Goal: Information Seeking & Learning: Learn about a topic

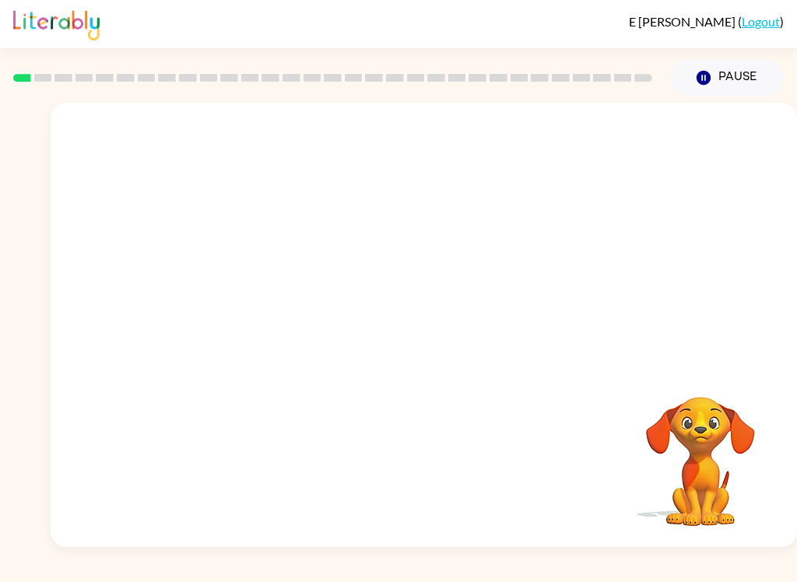
click at [752, 573] on div "E [PERSON_NAME] ( Logout ) Pause Pause Your browser must support playing .mp4 f…" at bounding box center [398, 291] width 797 height 582
click at [692, 576] on div "E [PERSON_NAME] ( Logout ) Pause Pause Your browser must support playing .mp4 f…" at bounding box center [398, 291] width 797 height 582
click at [743, 550] on div "E [PERSON_NAME] ( Logout ) Pause Pause Your browser must support playing .mp4 f…" at bounding box center [398, 291] width 797 height 582
click at [426, 336] on icon "button" at bounding box center [423, 332] width 27 height 27
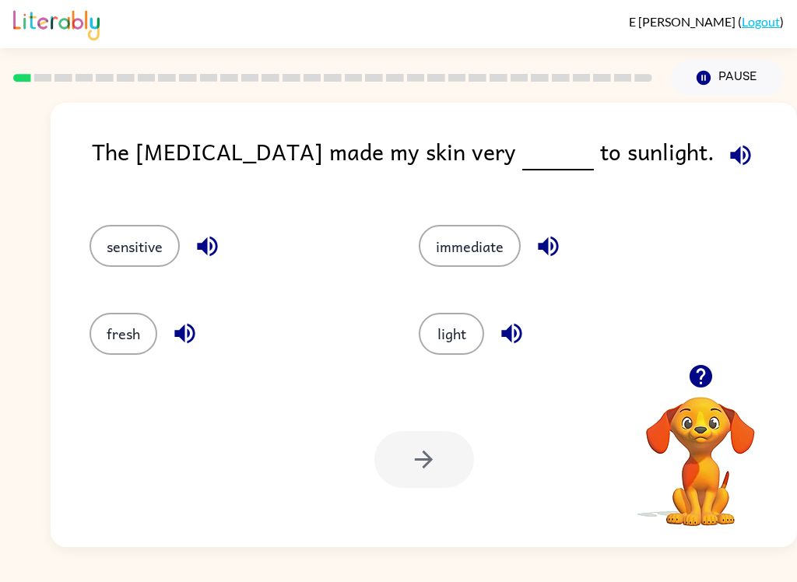
click at [128, 252] on button "sensitive" at bounding box center [135, 246] width 90 height 42
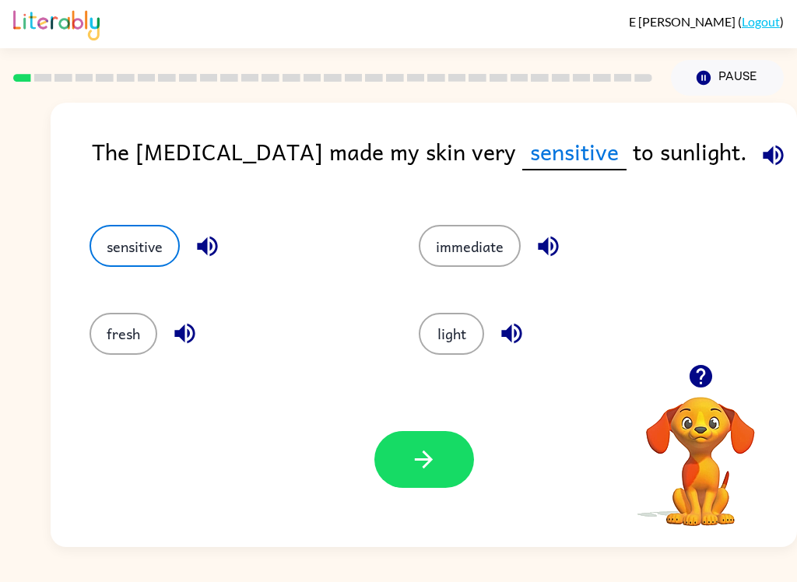
click at [439, 474] on button "button" at bounding box center [424, 459] width 100 height 57
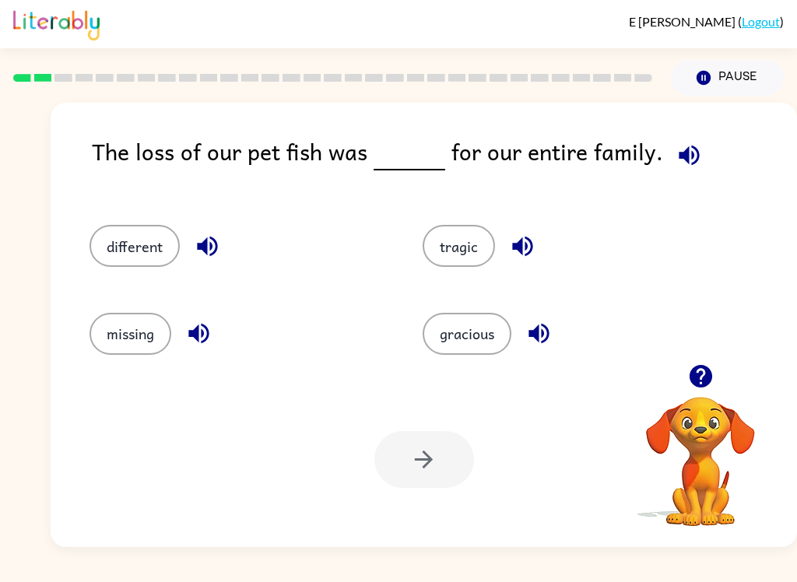
click at [476, 239] on button "tragic" at bounding box center [459, 246] width 72 height 42
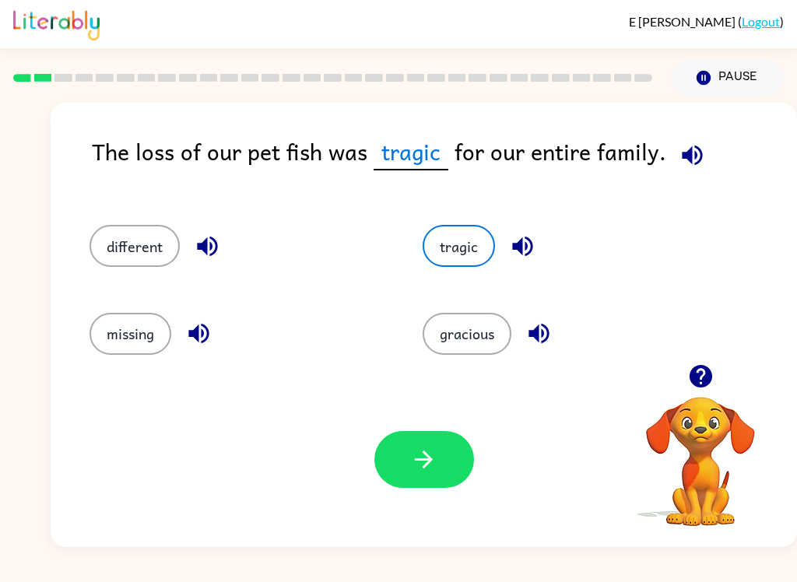
click at [446, 455] on button "button" at bounding box center [424, 459] width 100 height 57
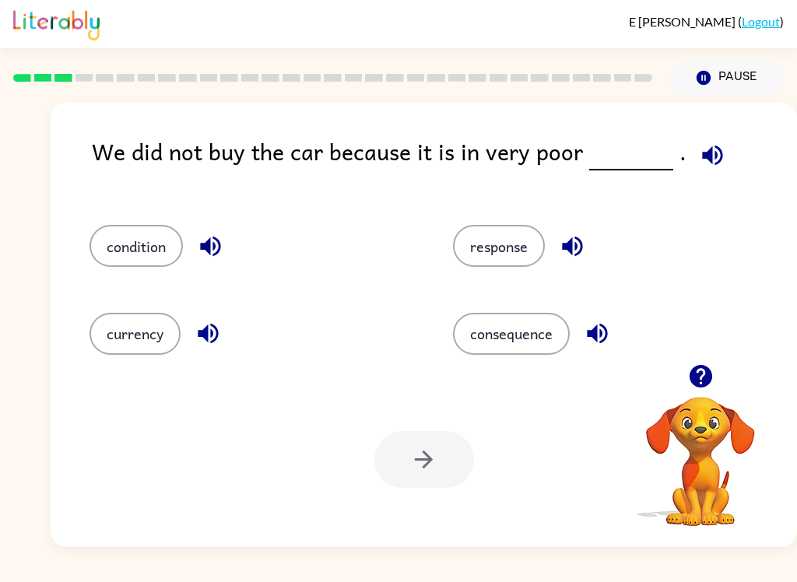
click at [205, 241] on icon "button" at bounding box center [210, 246] width 27 height 27
click at [213, 334] on icon "button" at bounding box center [208, 334] width 20 height 20
click at [574, 252] on icon "button" at bounding box center [572, 246] width 27 height 27
click at [592, 331] on icon "button" at bounding box center [597, 333] width 27 height 27
click at [132, 256] on button "condition" at bounding box center [136, 246] width 93 height 42
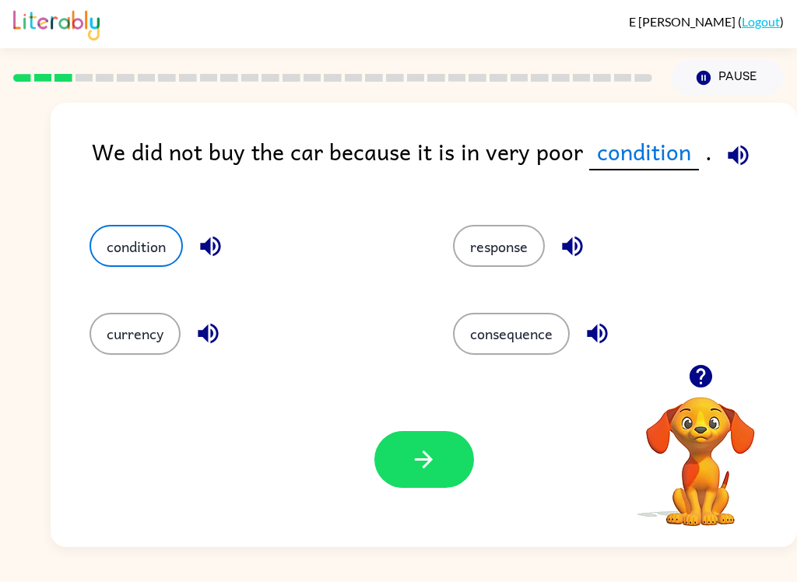
click at [207, 257] on icon "button" at bounding box center [210, 246] width 27 height 27
click at [412, 479] on button "button" at bounding box center [424, 459] width 100 height 57
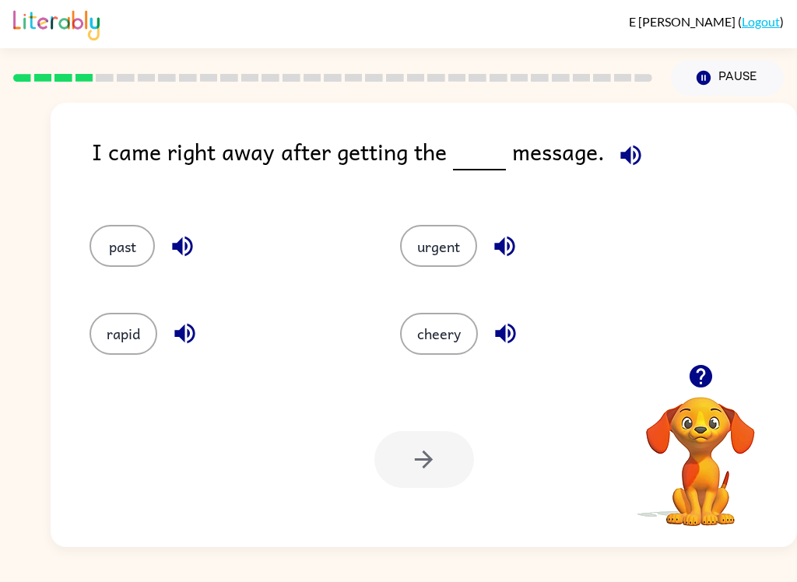
click at [628, 142] on button "button" at bounding box center [631, 155] width 40 height 40
click at [497, 335] on icon "button" at bounding box center [505, 334] width 20 height 20
click at [510, 245] on icon "button" at bounding box center [504, 247] width 20 height 20
click at [179, 233] on button "button" at bounding box center [183, 247] width 40 height 40
click at [186, 241] on icon "button" at bounding box center [182, 246] width 27 height 27
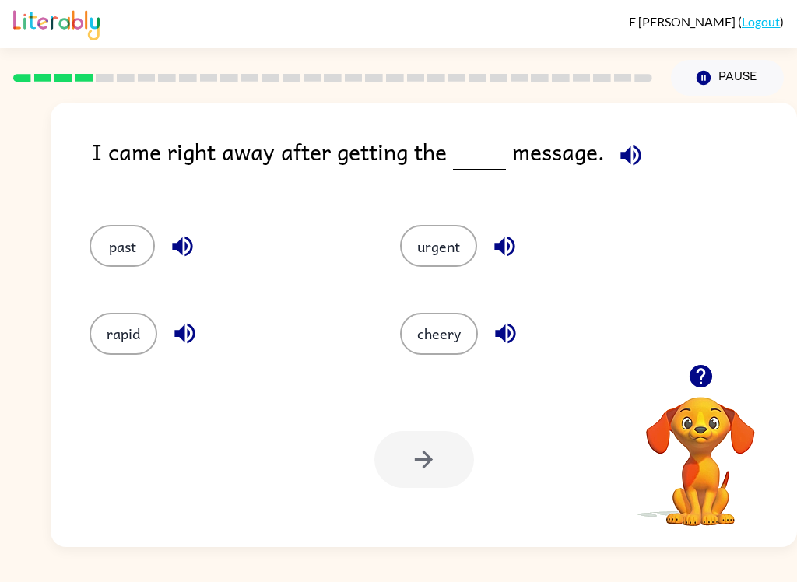
click at [195, 332] on icon "button" at bounding box center [184, 333] width 27 height 27
click at [106, 344] on button "rapid" at bounding box center [124, 334] width 68 height 42
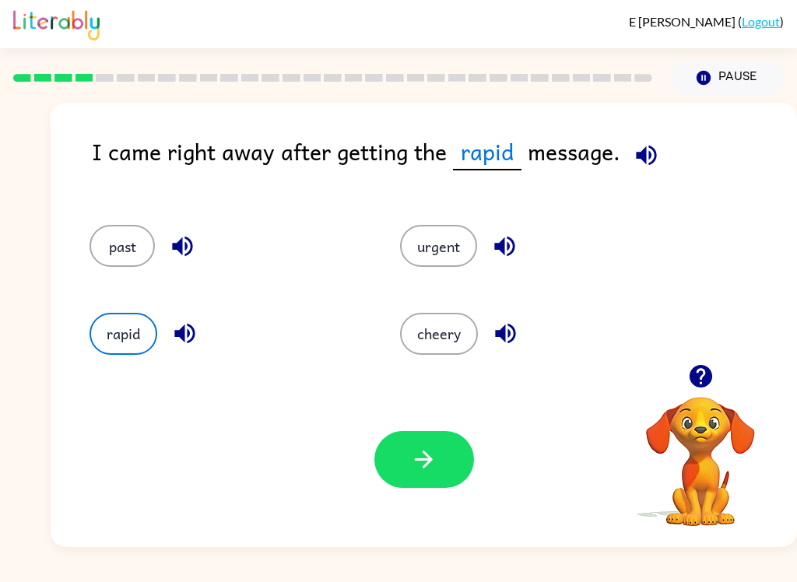
click at [399, 462] on button "button" at bounding box center [424, 459] width 100 height 57
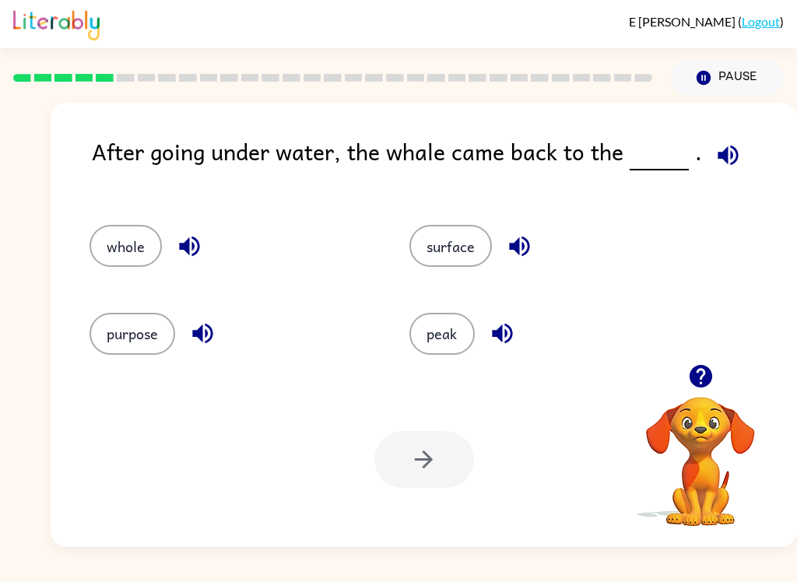
click at [448, 247] on button "surface" at bounding box center [450, 246] width 83 height 42
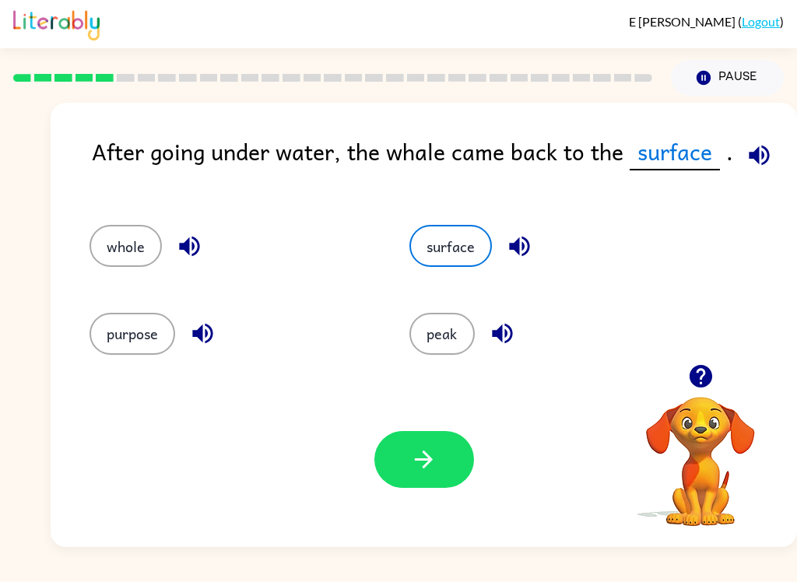
click at [428, 458] on icon "button" at bounding box center [424, 460] width 18 height 18
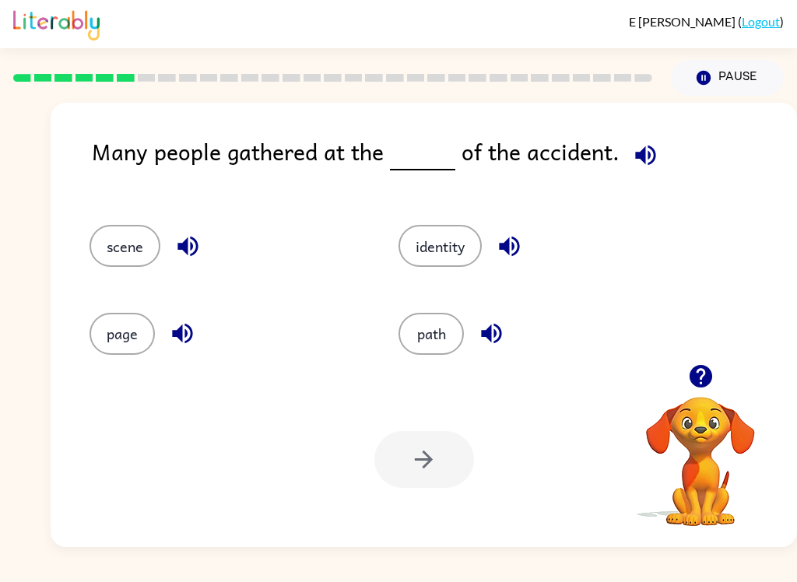
click at [641, 174] on button "button" at bounding box center [646, 155] width 40 height 40
click at [131, 332] on button "page" at bounding box center [122, 334] width 65 height 42
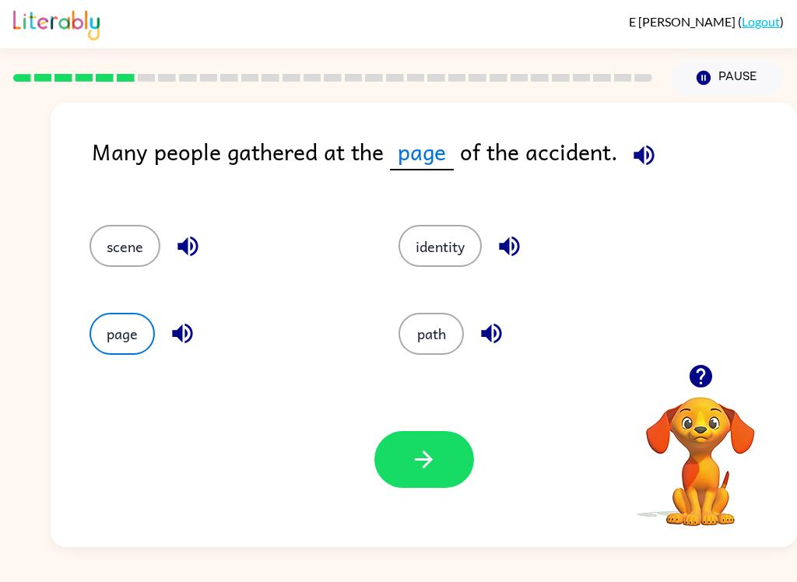
click at [129, 258] on button "scene" at bounding box center [125, 246] width 71 height 42
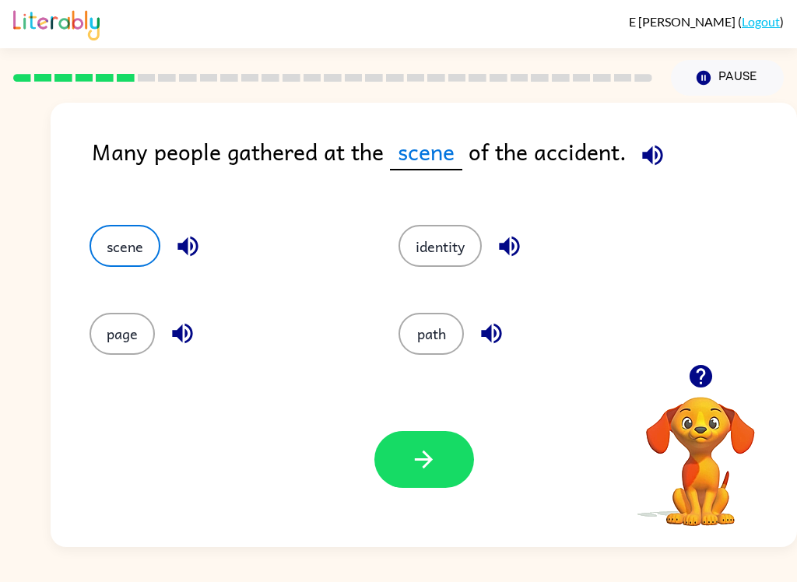
click at [186, 332] on icon "button" at bounding box center [182, 334] width 20 height 20
click at [177, 260] on icon "button" at bounding box center [187, 246] width 27 height 27
click at [516, 244] on icon "button" at bounding box center [509, 246] width 27 height 27
click at [485, 347] on icon "button" at bounding box center [491, 333] width 27 height 27
click at [441, 345] on button "path" at bounding box center [431, 334] width 65 height 42
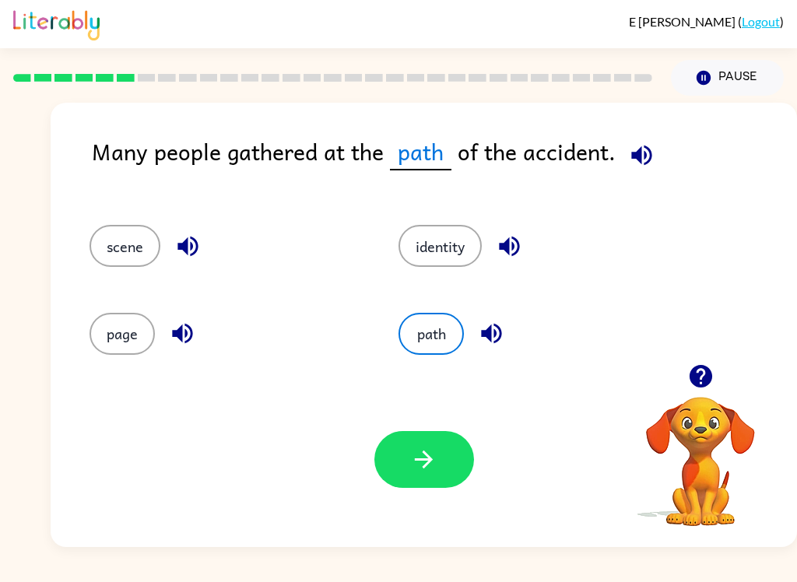
click at [431, 433] on button "button" at bounding box center [424, 459] width 100 height 57
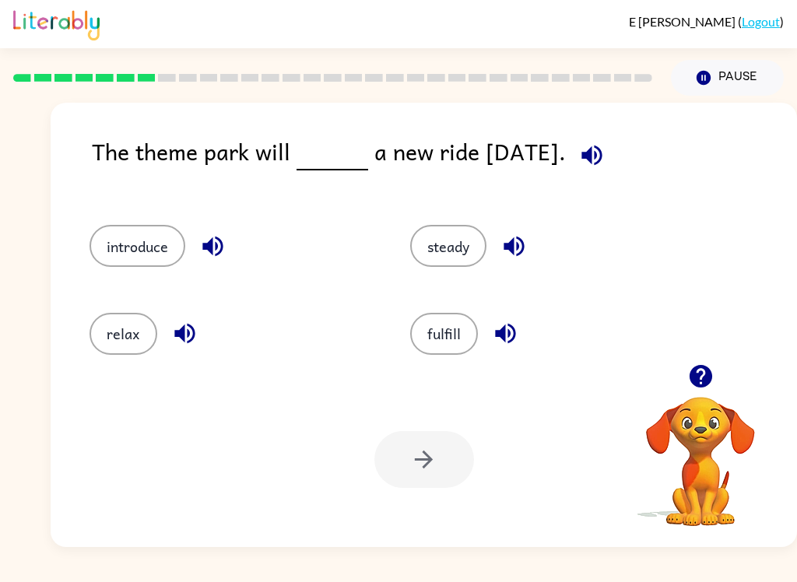
click at [153, 256] on button "introduce" at bounding box center [138, 246] width 96 height 42
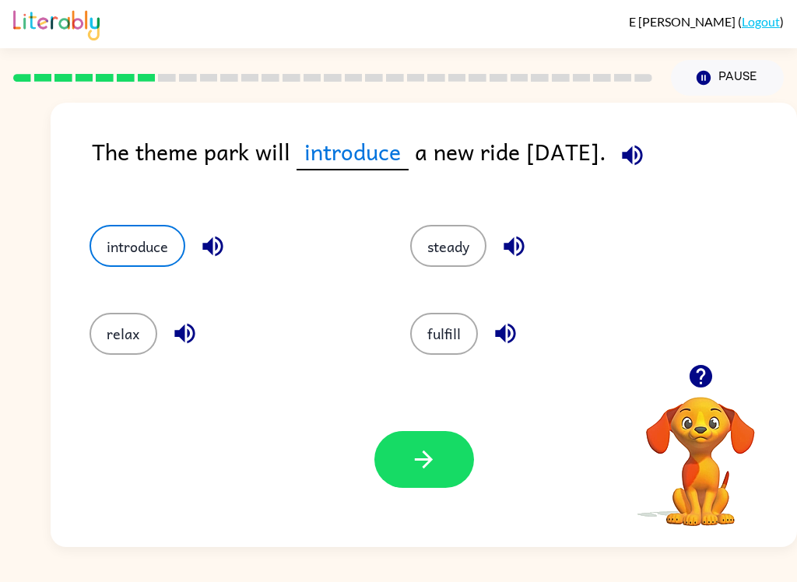
click at [209, 254] on icon "button" at bounding box center [212, 246] width 27 height 27
click at [505, 245] on icon "button" at bounding box center [514, 247] width 20 height 20
click at [503, 343] on icon "button" at bounding box center [505, 333] width 27 height 27
click at [197, 333] on icon "button" at bounding box center [184, 333] width 27 height 27
click at [222, 252] on icon "button" at bounding box center [212, 247] width 20 height 20
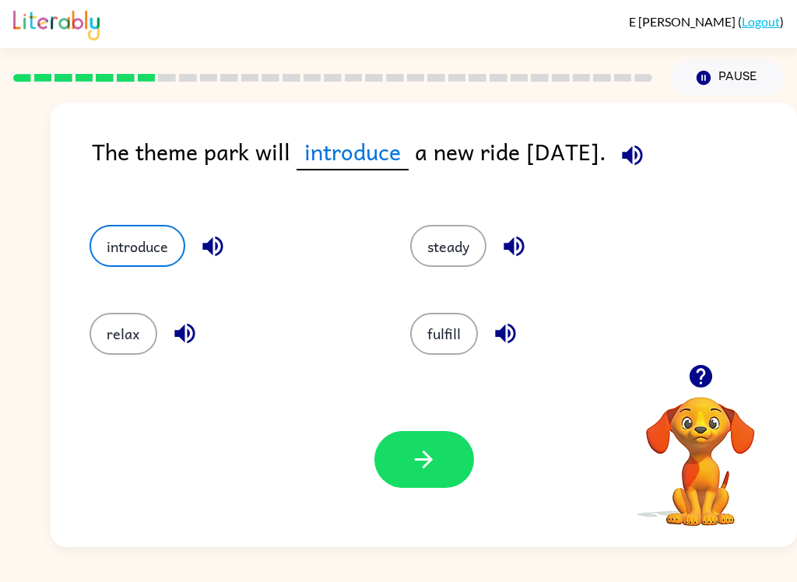
click at [434, 473] on icon "button" at bounding box center [423, 459] width 27 height 27
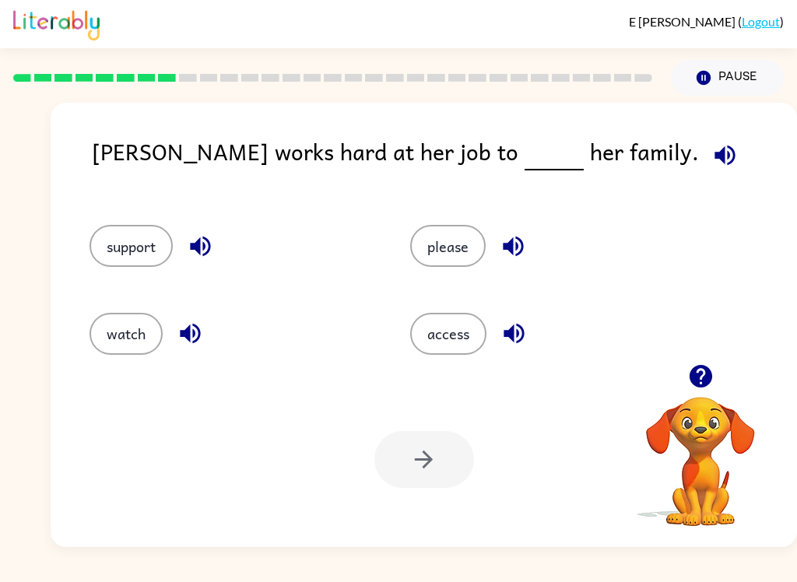
click at [129, 237] on button "support" at bounding box center [131, 246] width 83 height 42
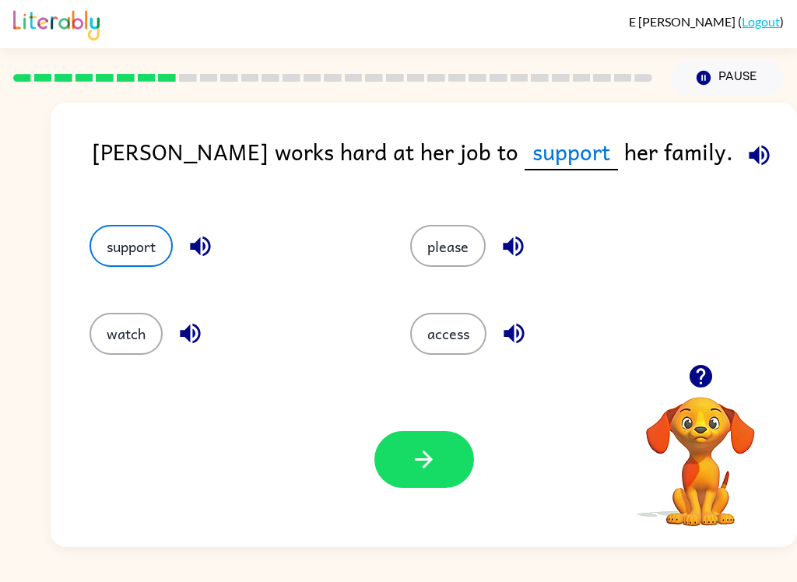
click at [411, 465] on icon "button" at bounding box center [423, 459] width 27 height 27
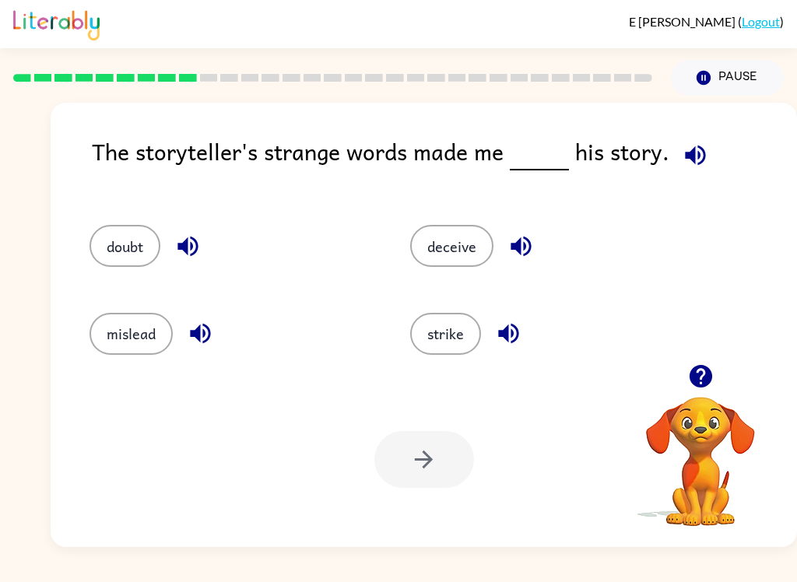
click at [465, 255] on button "deceive" at bounding box center [451, 246] width 83 height 42
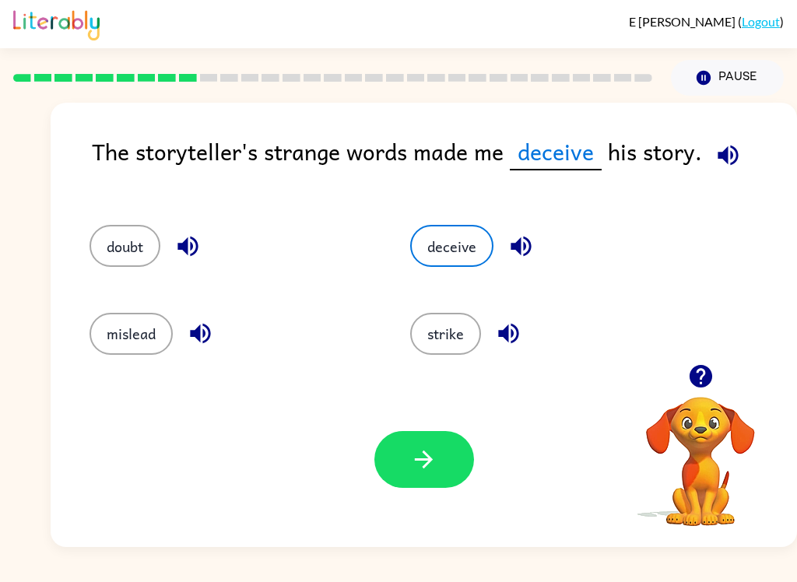
click at [508, 257] on icon "button" at bounding box center [521, 246] width 27 height 27
click at [518, 332] on icon "button" at bounding box center [508, 334] width 20 height 20
click at [205, 328] on icon "button" at bounding box center [200, 334] width 20 height 20
click at [195, 248] on icon "button" at bounding box center [187, 246] width 27 height 27
click at [135, 244] on button "doubt" at bounding box center [125, 246] width 71 height 42
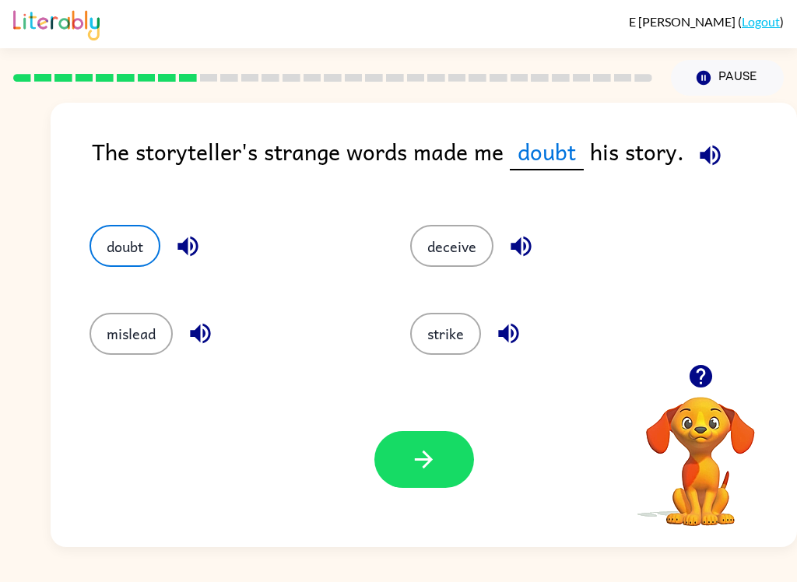
click at [440, 458] on button "button" at bounding box center [424, 459] width 100 height 57
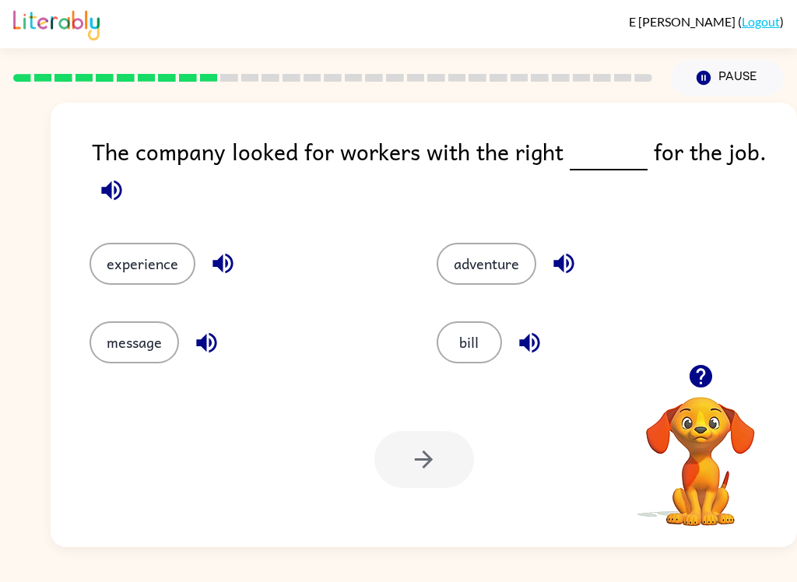
click at [217, 277] on icon "button" at bounding box center [222, 263] width 27 height 27
click at [206, 332] on icon "button" at bounding box center [206, 342] width 27 height 27
click at [567, 264] on icon "button" at bounding box center [563, 264] width 20 height 20
click at [545, 346] on button "button" at bounding box center [530, 343] width 40 height 40
click at [744, 168] on div "The company looked for workers with the right for the job." at bounding box center [444, 173] width 705 height 78
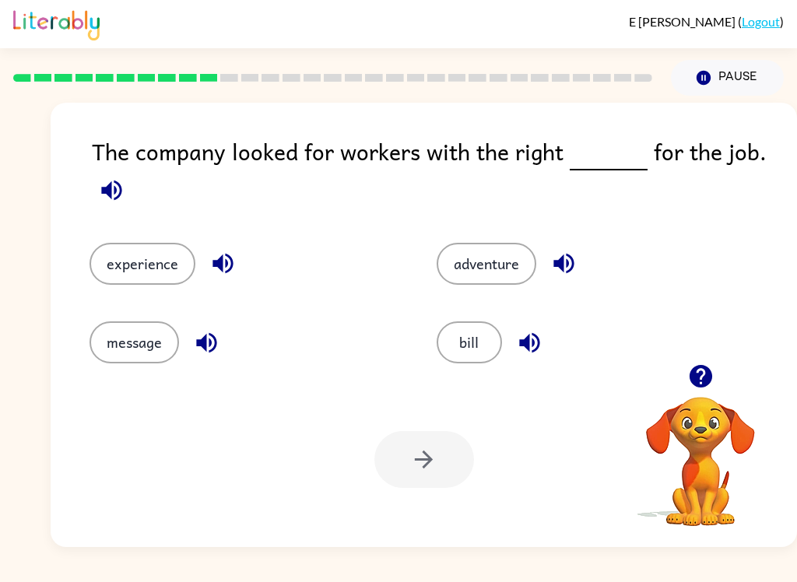
click at [124, 198] on icon "button" at bounding box center [111, 190] width 27 height 27
click at [144, 272] on button "experience" at bounding box center [143, 264] width 106 height 42
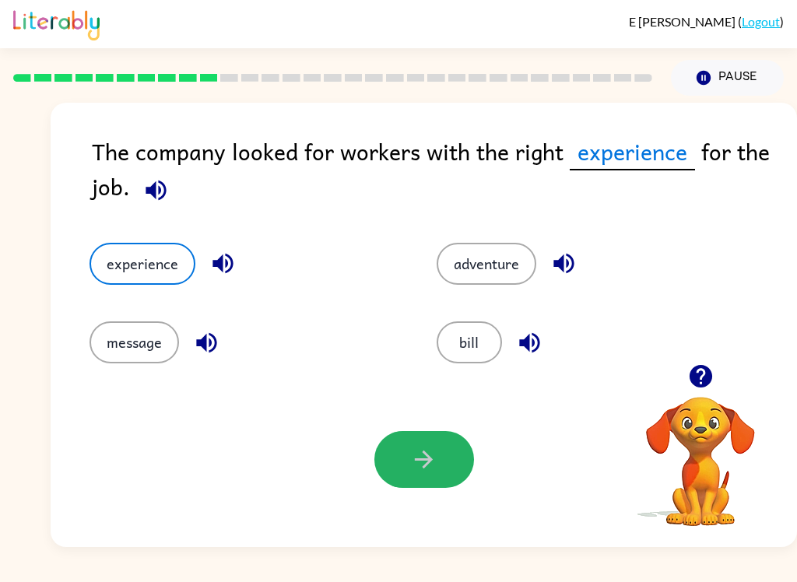
click at [432, 464] on icon "button" at bounding box center [423, 459] width 27 height 27
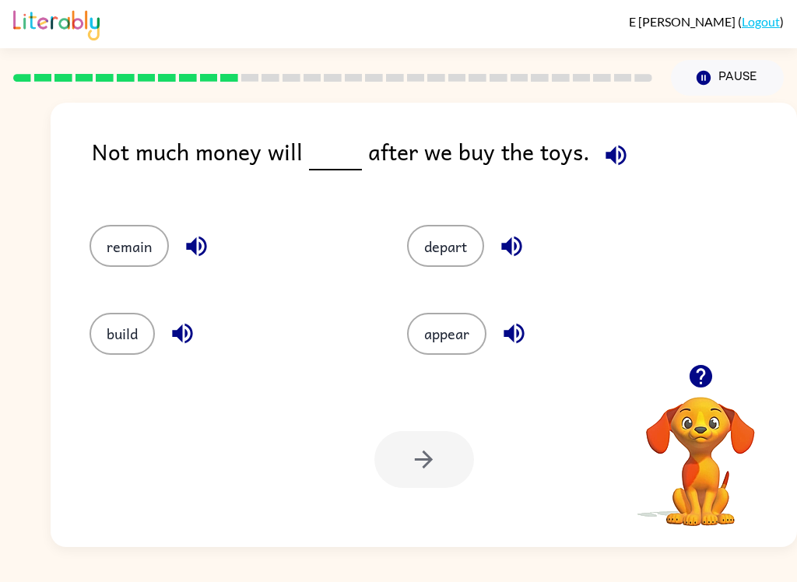
click at [463, 328] on button "appear" at bounding box center [446, 334] width 79 height 42
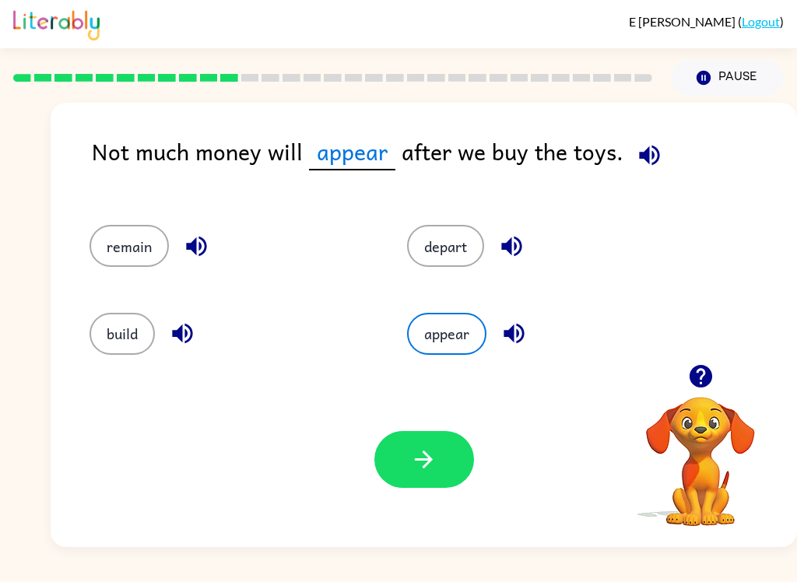
click at [446, 247] on button "depart" at bounding box center [445, 246] width 77 height 42
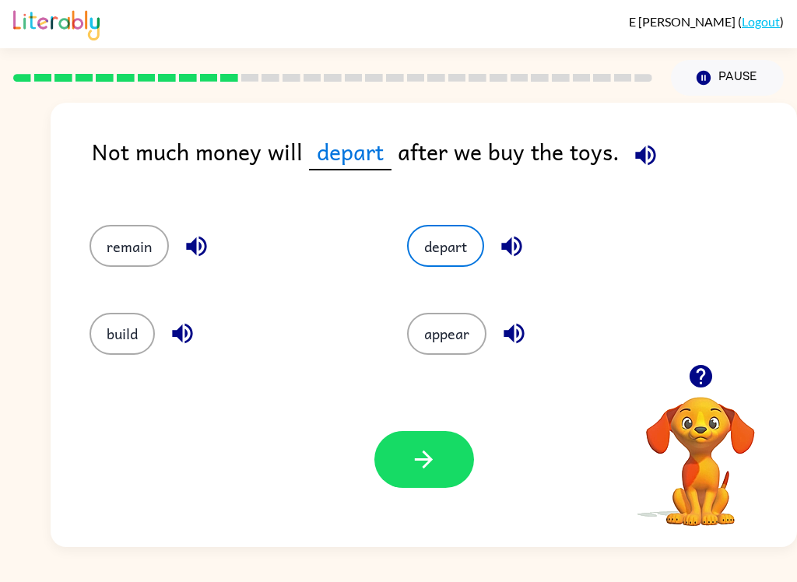
click at [139, 247] on button "remain" at bounding box center [129, 246] width 79 height 42
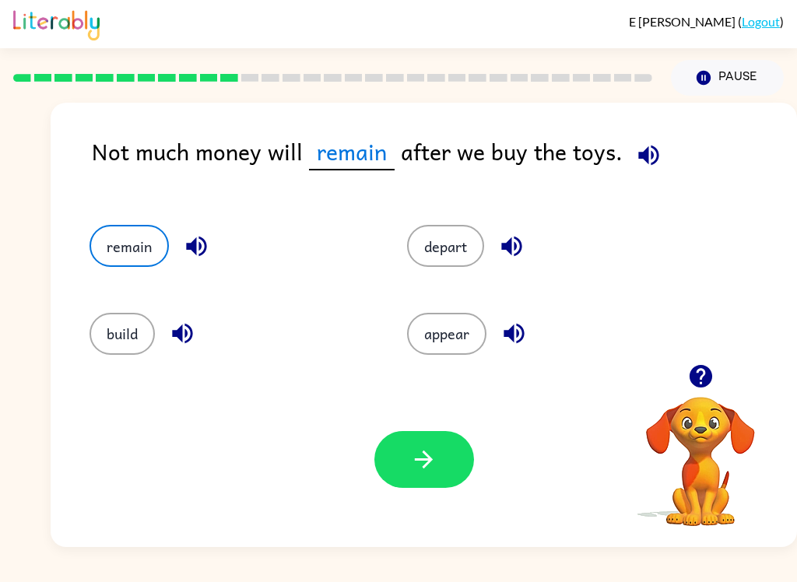
click at [126, 333] on button "build" at bounding box center [122, 334] width 65 height 42
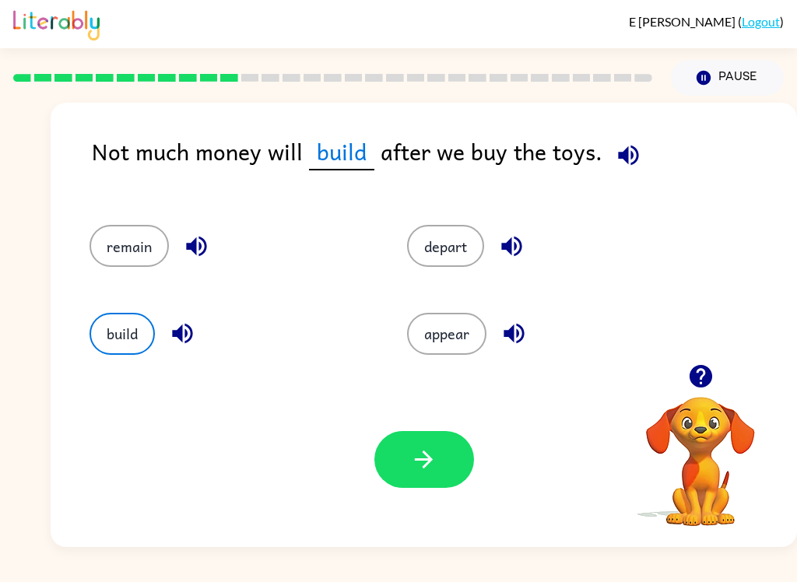
click at [155, 240] on button "remain" at bounding box center [129, 246] width 79 height 42
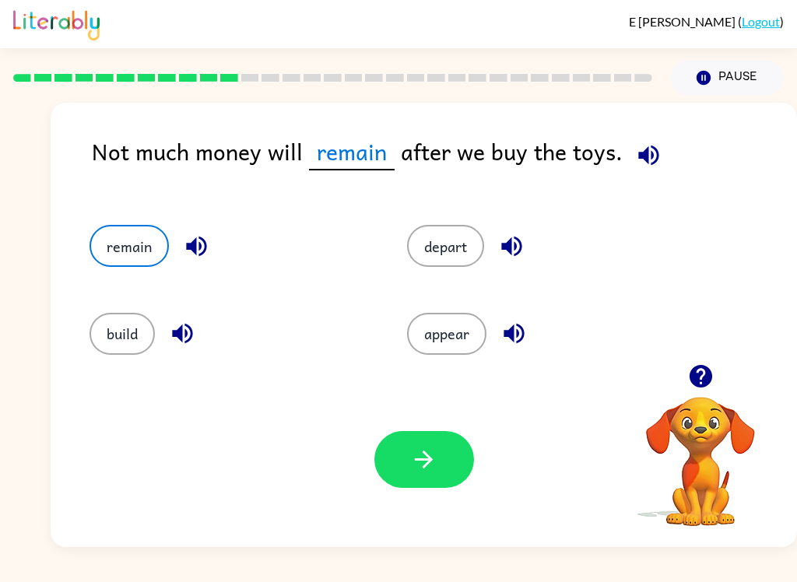
click at [201, 238] on icon "button" at bounding box center [196, 247] width 20 height 20
click at [445, 485] on button "button" at bounding box center [424, 459] width 100 height 57
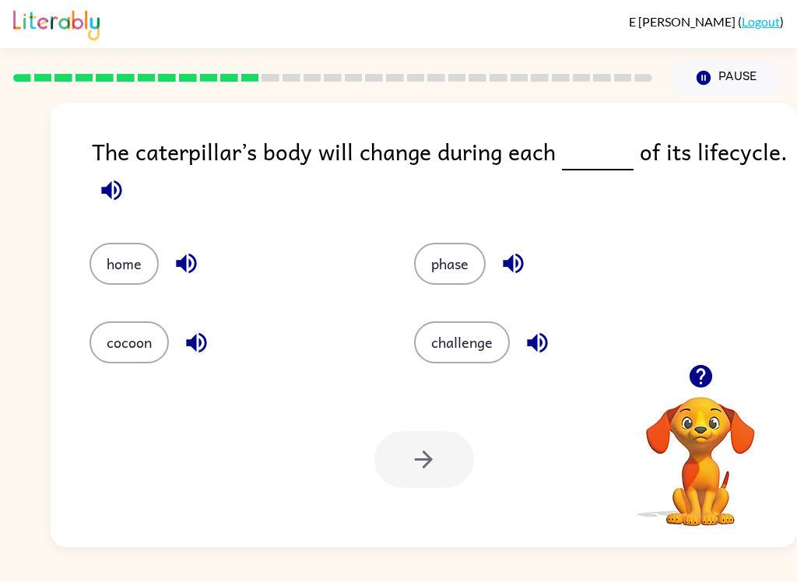
click at [571, 292] on div "phase" at bounding box center [547, 252] width 325 height 79
click at [523, 268] on icon "button" at bounding box center [513, 264] width 20 height 20
click at [511, 263] on icon "button" at bounding box center [513, 264] width 20 height 20
click at [548, 343] on icon "button" at bounding box center [537, 342] width 27 height 27
click at [198, 361] on button "button" at bounding box center [197, 343] width 40 height 40
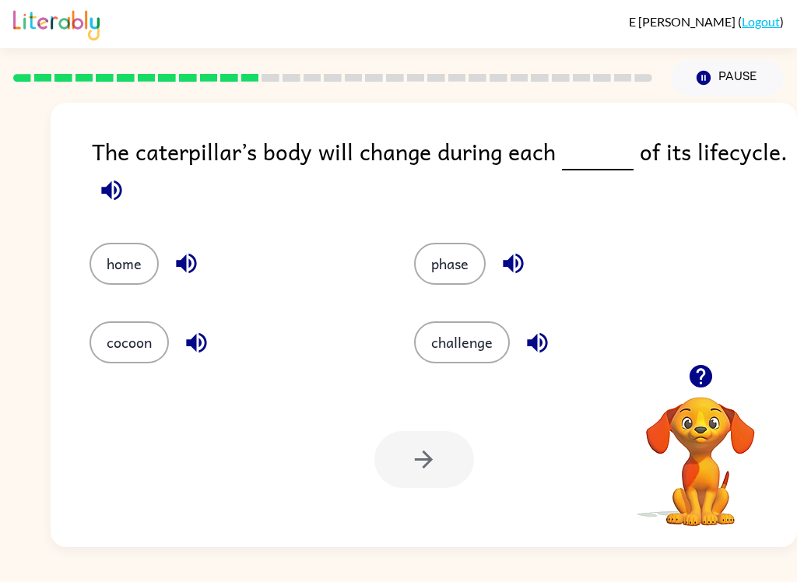
click at [181, 277] on icon "button" at bounding box center [186, 263] width 27 height 27
click at [79, 198] on div "The caterpillar’s body will change during each of its lifecycle. home phase coc…" at bounding box center [424, 325] width 746 height 444
click at [127, 202] on button "button" at bounding box center [112, 190] width 40 height 40
click at [502, 265] on icon "button" at bounding box center [513, 263] width 27 height 27
click at [508, 260] on icon "button" at bounding box center [513, 263] width 27 height 27
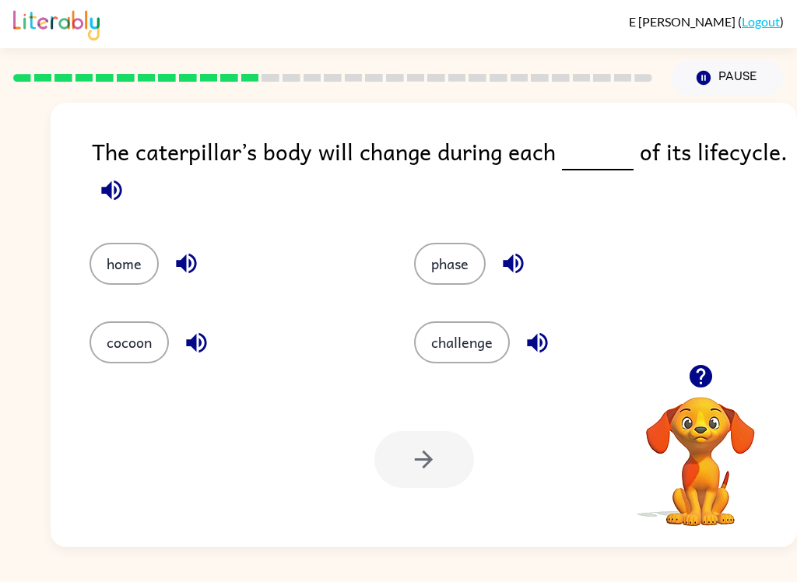
click at [512, 271] on icon "button" at bounding box center [513, 264] width 20 height 20
click at [517, 269] on icon "button" at bounding box center [513, 264] width 20 height 20
click at [508, 252] on icon "button" at bounding box center [513, 263] width 27 height 27
click at [465, 279] on button "phase" at bounding box center [450, 264] width 72 height 42
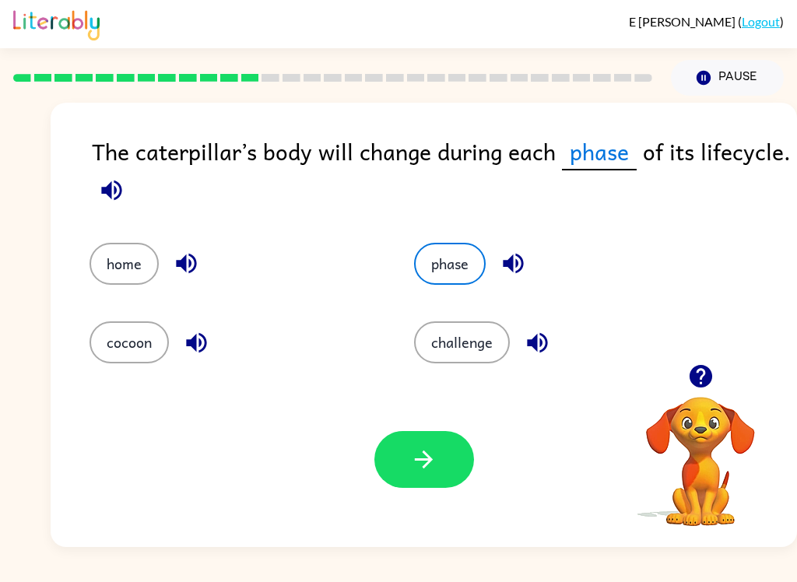
click at [450, 469] on button "button" at bounding box center [424, 459] width 100 height 57
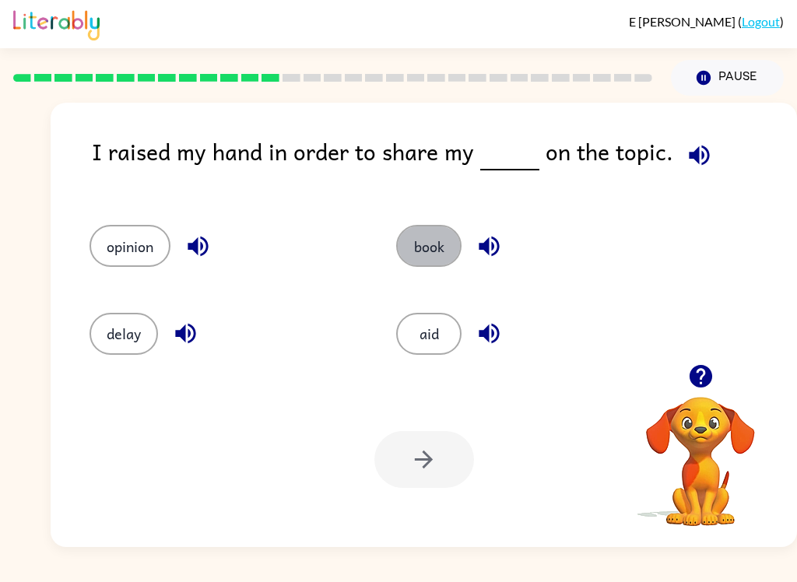
click at [433, 264] on button "book" at bounding box center [428, 246] width 65 height 42
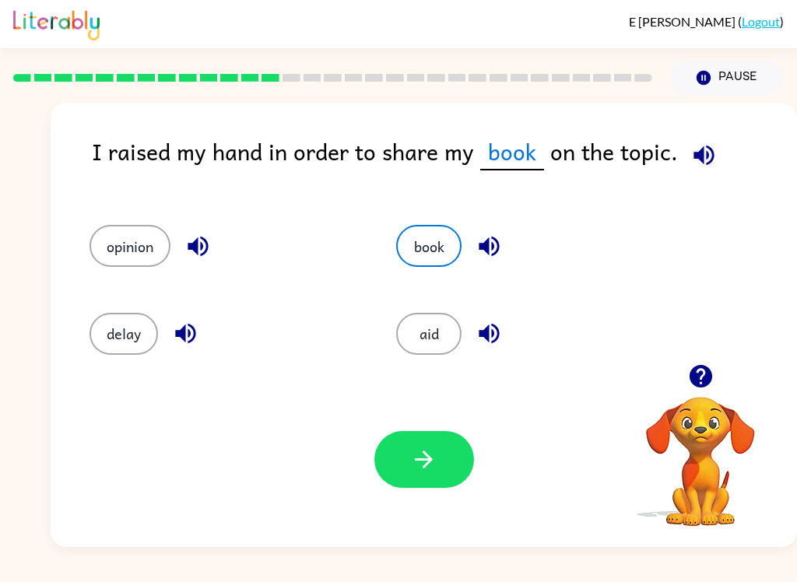
click at [441, 349] on button "aid" at bounding box center [428, 334] width 65 height 42
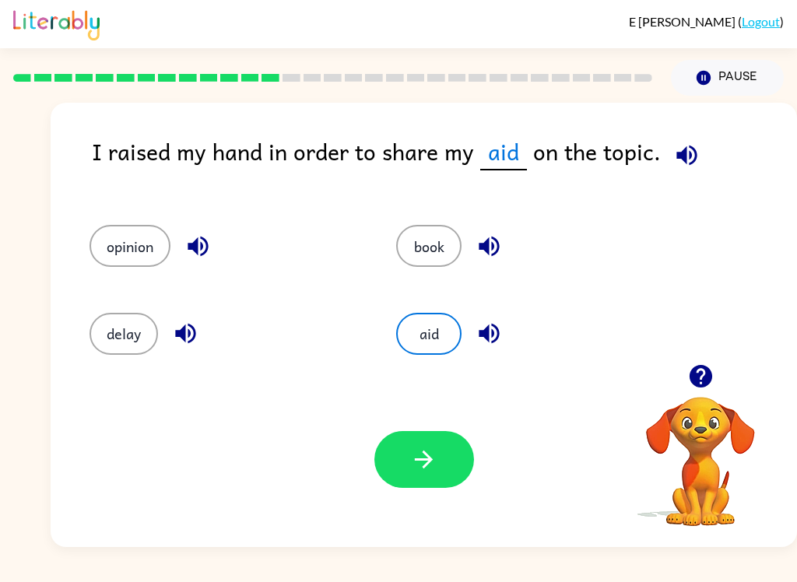
click at [502, 332] on icon "button" at bounding box center [489, 333] width 27 height 27
click at [184, 340] on icon "button" at bounding box center [185, 334] width 20 height 20
click at [203, 251] on icon "button" at bounding box center [197, 246] width 27 height 27
click at [446, 251] on button "book" at bounding box center [428, 246] width 65 height 42
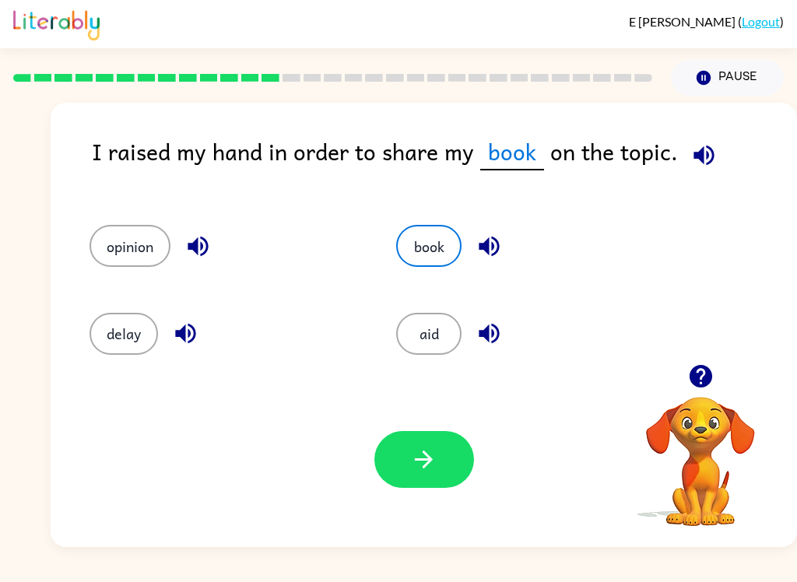
click at [130, 249] on button "opinion" at bounding box center [130, 246] width 81 height 42
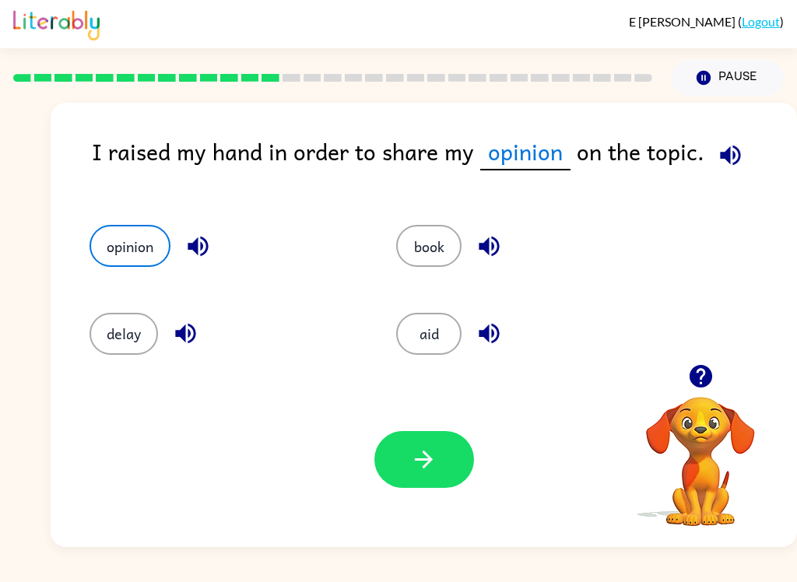
click at [432, 460] on icon "button" at bounding box center [424, 460] width 18 height 18
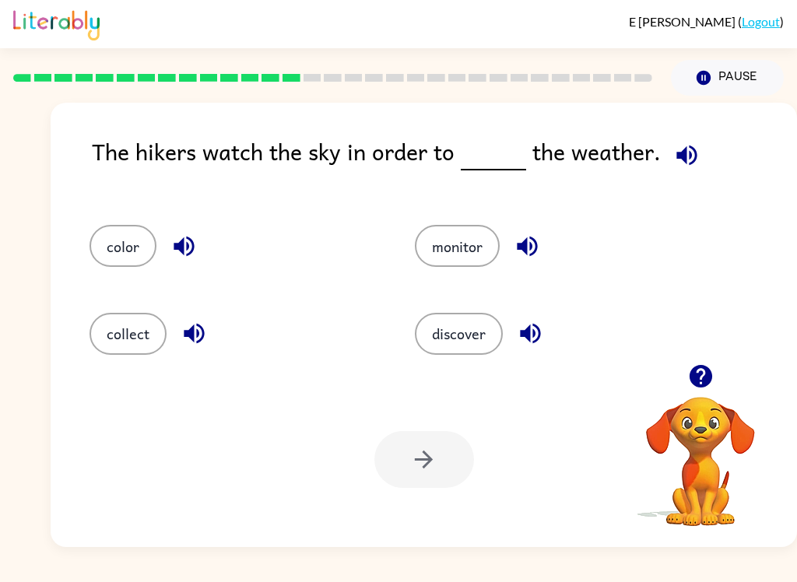
click at [472, 267] on button "monitor" at bounding box center [457, 246] width 85 height 42
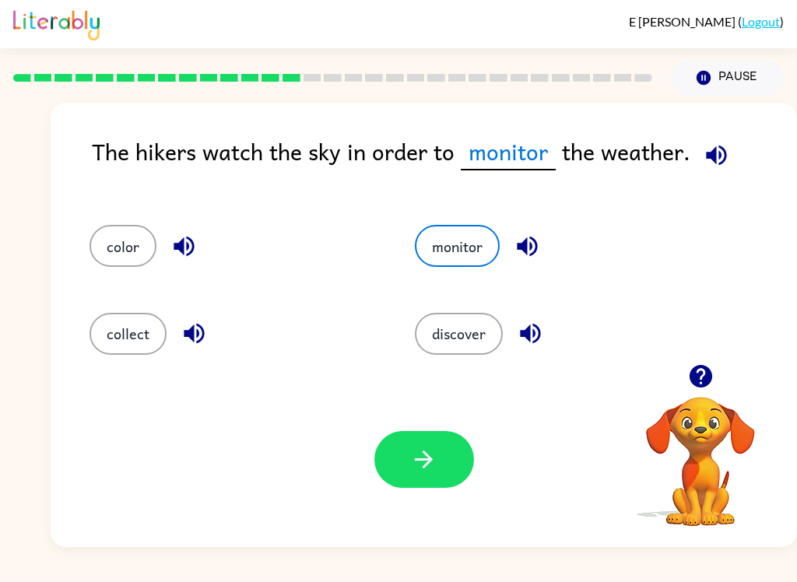
click at [529, 262] on button "button" at bounding box center [528, 247] width 40 height 40
click at [518, 256] on icon "button" at bounding box center [527, 246] width 27 height 27
click at [430, 459] on icon "button" at bounding box center [424, 460] width 18 height 18
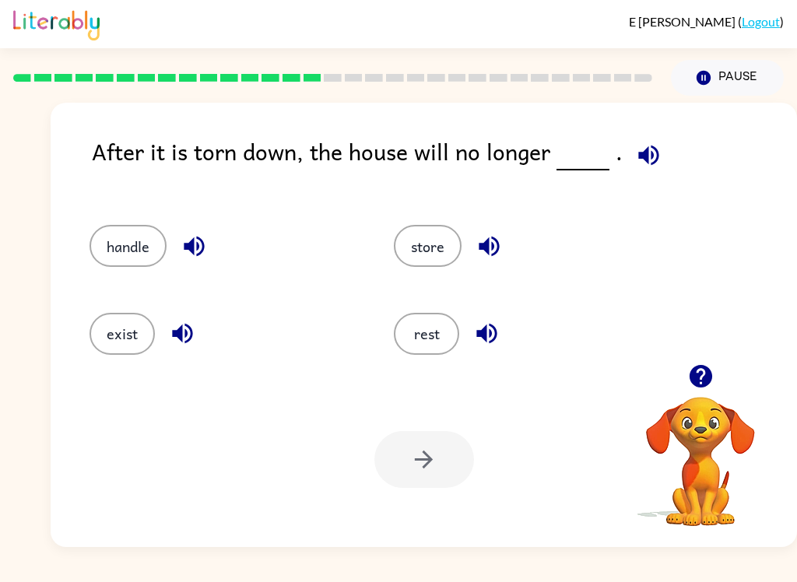
click at [638, 168] on icon "button" at bounding box center [648, 155] width 27 height 27
click at [642, 158] on icon "button" at bounding box center [648, 155] width 20 height 20
click at [641, 163] on icon "button" at bounding box center [648, 155] width 20 height 20
click at [198, 326] on button "button" at bounding box center [183, 334] width 40 height 40
click at [137, 342] on button "exist" at bounding box center [122, 334] width 65 height 42
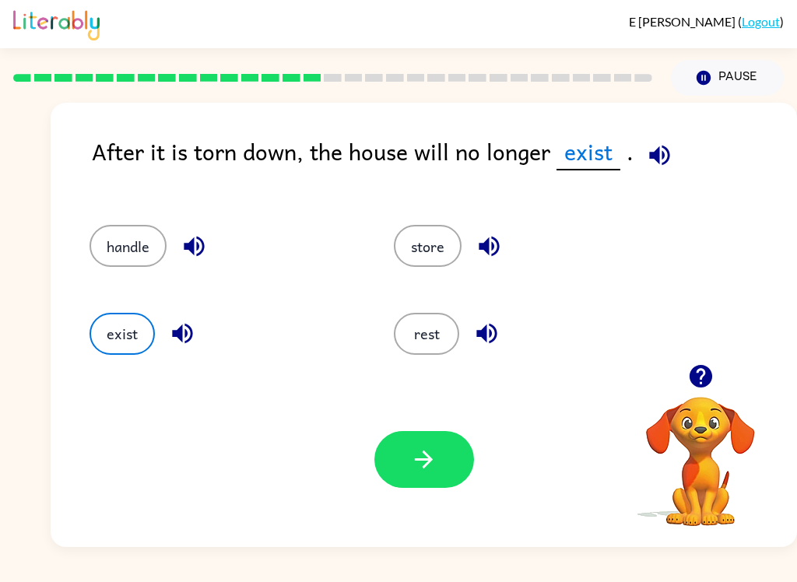
click at [444, 462] on button "button" at bounding box center [424, 459] width 100 height 57
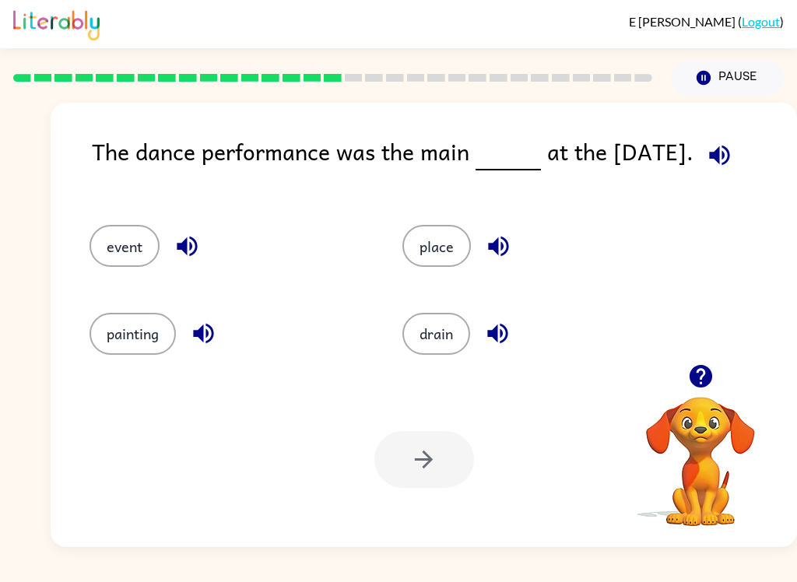
click at [205, 247] on button "button" at bounding box center [187, 247] width 40 height 40
click at [121, 248] on button "event" at bounding box center [125, 246] width 70 height 42
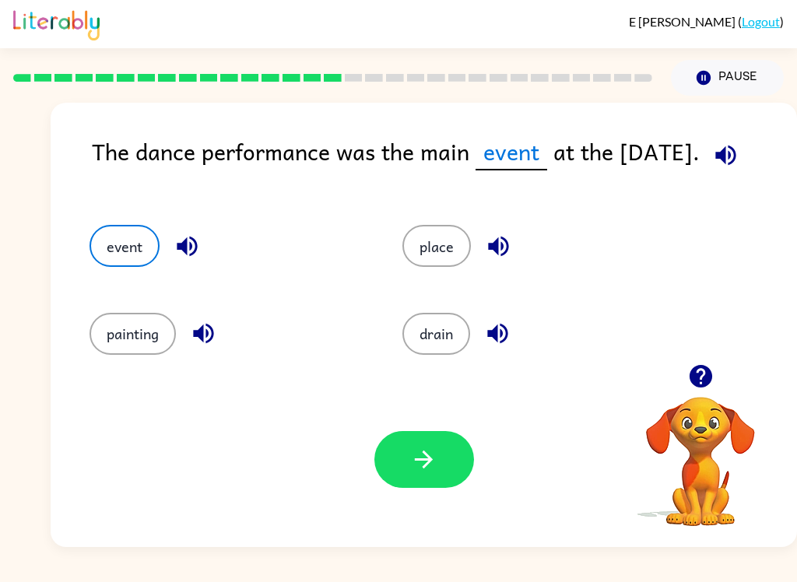
click at [428, 433] on button "button" at bounding box center [424, 459] width 100 height 57
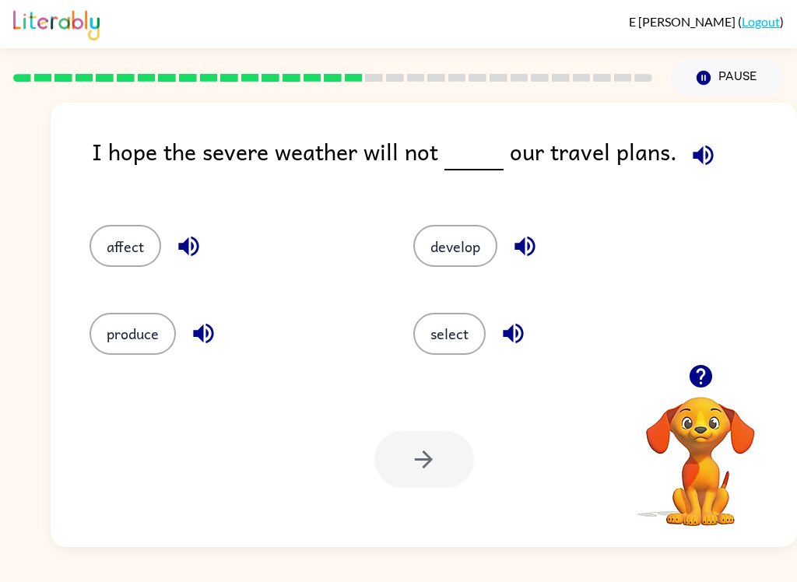
click at [663, 177] on div "I hope the severe weather will not our travel plans." at bounding box center [444, 164] width 705 height 60
click at [690, 173] on button "button" at bounding box center [703, 155] width 40 height 40
click at [690, 172] on button "button" at bounding box center [703, 155] width 40 height 40
click at [694, 147] on icon "button" at bounding box center [703, 155] width 27 height 27
click at [699, 161] on icon "button" at bounding box center [703, 155] width 27 height 27
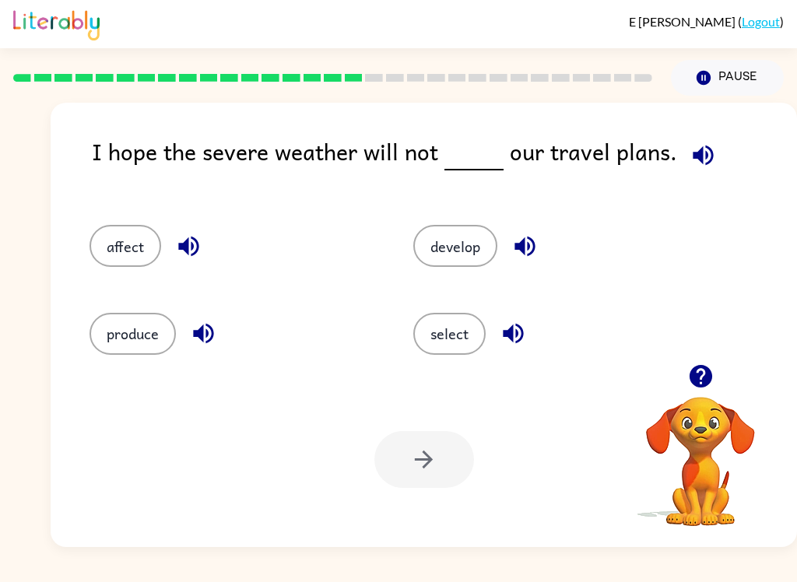
click at [713, 153] on button "button" at bounding box center [703, 155] width 40 height 40
click at [693, 160] on icon "button" at bounding box center [703, 155] width 20 height 20
click at [697, 151] on icon "button" at bounding box center [703, 155] width 27 height 27
click at [704, 153] on icon "button" at bounding box center [703, 155] width 20 height 20
click at [523, 266] on button "button" at bounding box center [525, 247] width 40 height 40
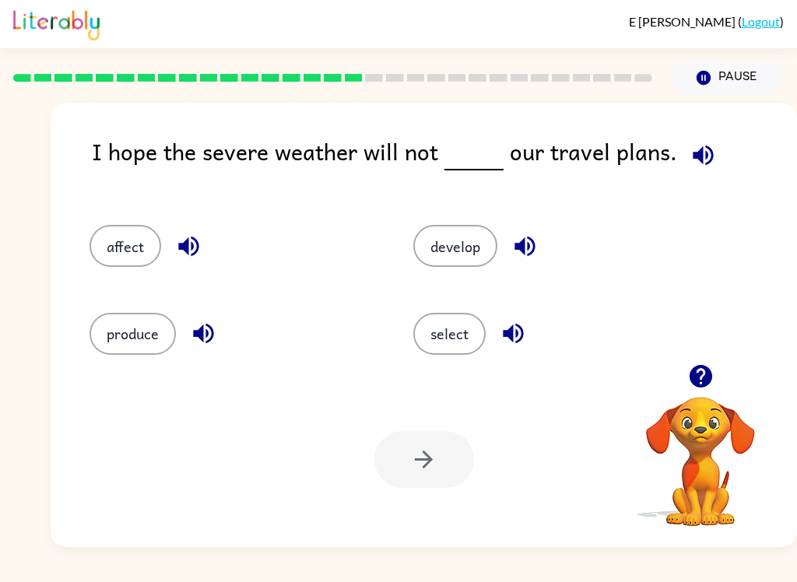
click at [525, 269] on div "develop" at bounding box center [546, 238] width 324 height 87
click at [503, 335] on icon "button" at bounding box center [513, 333] width 27 height 27
click at [204, 343] on icon "button" at bounding box center [203, 334] width 20 height 20
click at [204, 342] on icon "button" at bounding box center [203, 334] width 20 height 20
click at [177, 247] on icon "button" at bounding box center [188, 246] width 27 height 27
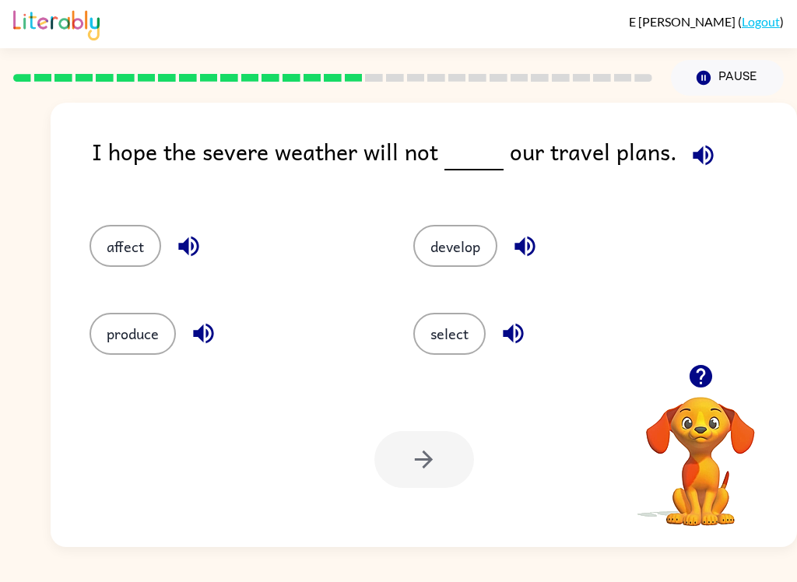
click at [125, 253] on button "affect" at bounding box center [126, 246] width 72 height 42
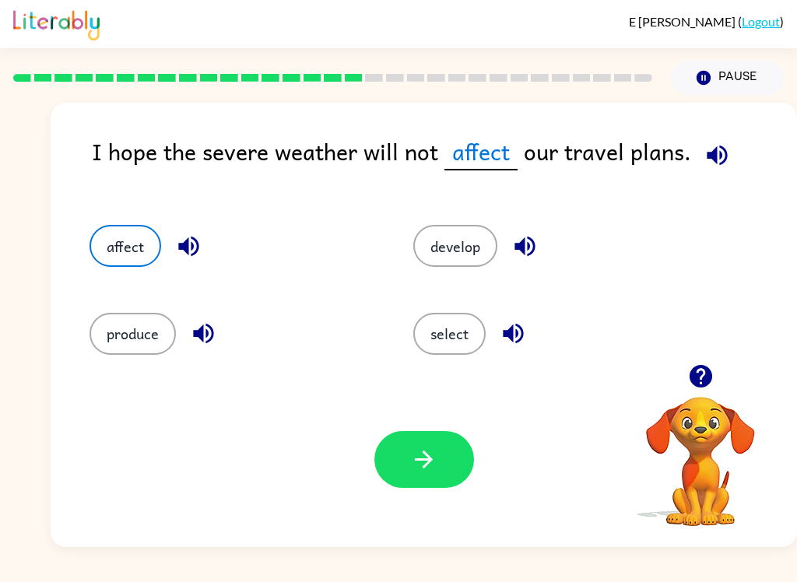
click at [444, 461] on button "button" at bounding box center [424, 459] width 100 height 57
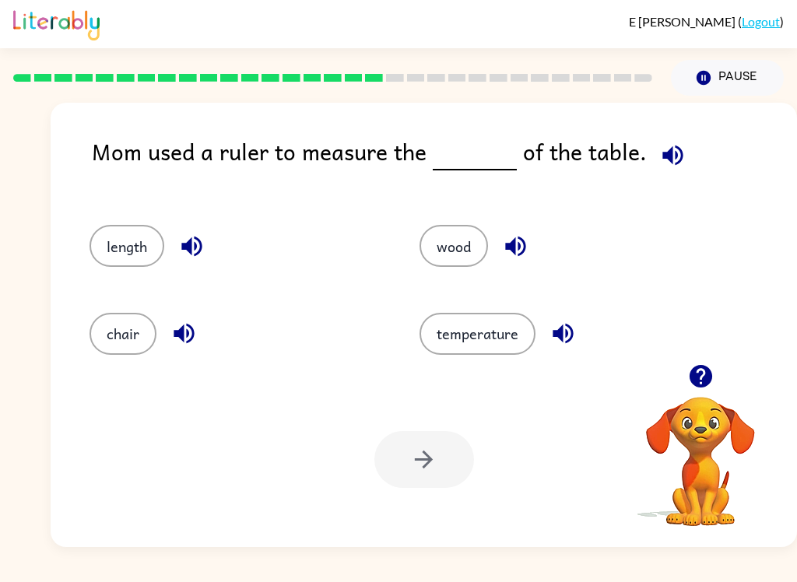
click at [137, 237] on button "length" at bounding box center [127, 246] width 75 height 42
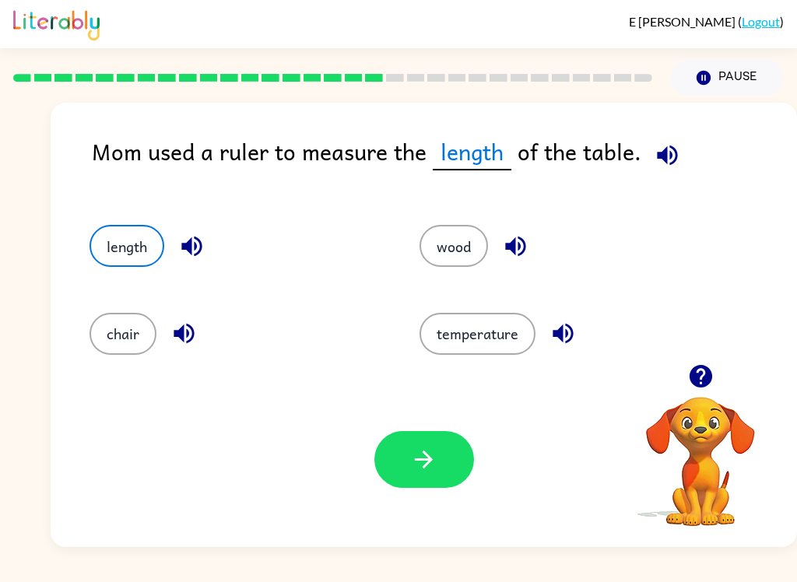
click at [438, 474] on button "button" at bounding box center [424, 459] width 100 height 57
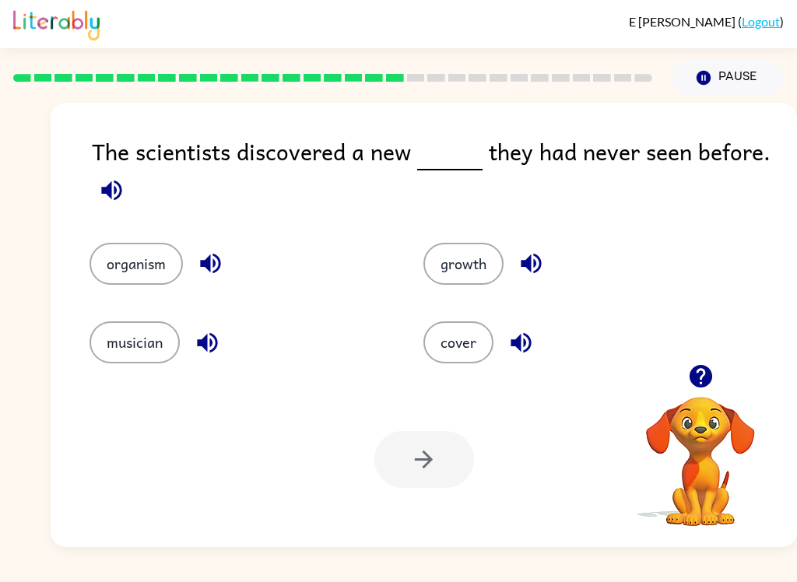
click at [213, 272] on icon "button" at bounding box center [210, 263] width 27 height 27
click at [207, 347] on icon "button" at bounding box center [207, 342] width 20 height 20
click at [526, 277] on icon "button" at bounding box center [531, 263] width 27 height 27
click at [535, 344] on icon "button" at bounding box center [521, 342] width 27 height 27
click at [469, 254] on button "growth" at bounding box center [463, 264] width 80 height 42
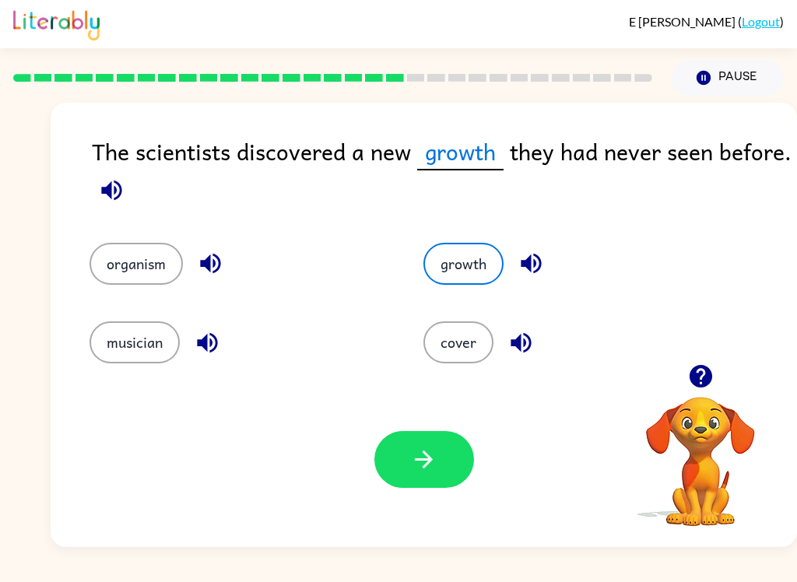
click at [104, 351] on button "musician" at bounding box center [135, 342] width 90 height 42
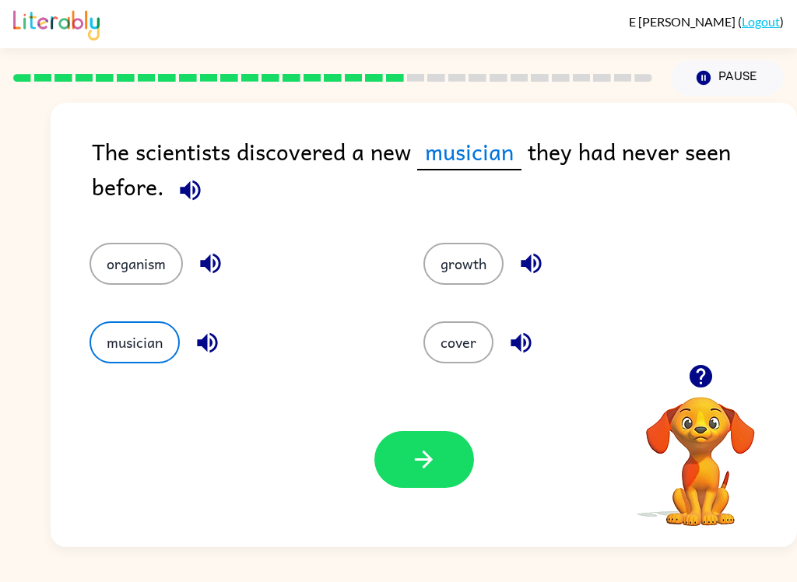
click at [749, 573] on div "E [PERSON_NAME] ( Logout ) Pause Pause The scientists discovered a new musician…" at bounding box center [398, 291] width 797 height 582
click at [410, 481] on button "button" at bounding box center [424, 459] width 100 height 57
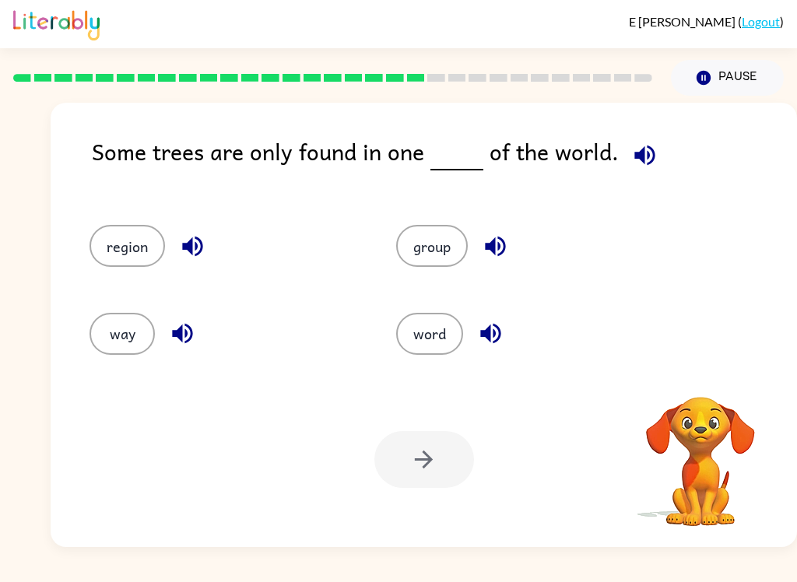
click at [70, 355] on div "way" at bounding box center [213, 326] width 307 height 87
click at [136, 279] on div "region" at bounding box center [213, 238] width 307 height 87
click at [631, 152] on icon "button" at bounding box center [644, 155] width 27 height 27
click at [134, 313] on button "way" at bounding box center [122, 334] width 65 height 42
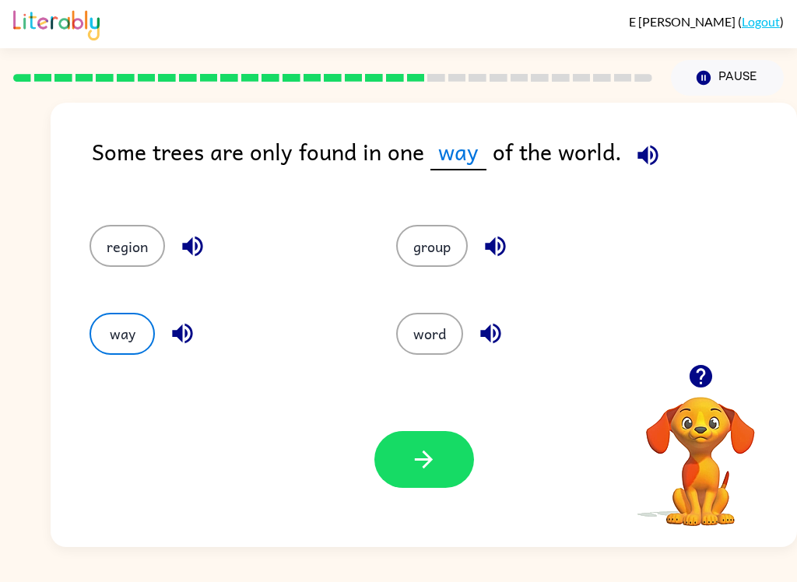
click at [199, 247] on icon "button" at bounding box center [192, 246] width 27 height 27
click at [415, 451] on icon "button" at bounding box center [423, 459] width 27 height 27
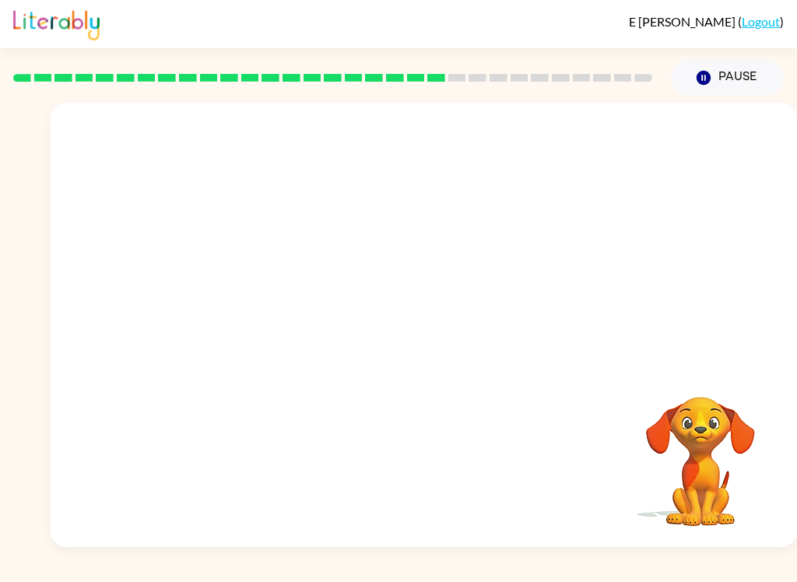
click at [111, 311] on div at bounding box center [424, 234] width 746 height 262
click at [381, 300] on div at bounding box center [424, 325] width 746 height 444
click at [430, 300] on div at bounding box center [424, 325] width 746 height 444
click at [450, 321] on button "button" at bounding box center [424, 332] width 100 height 57
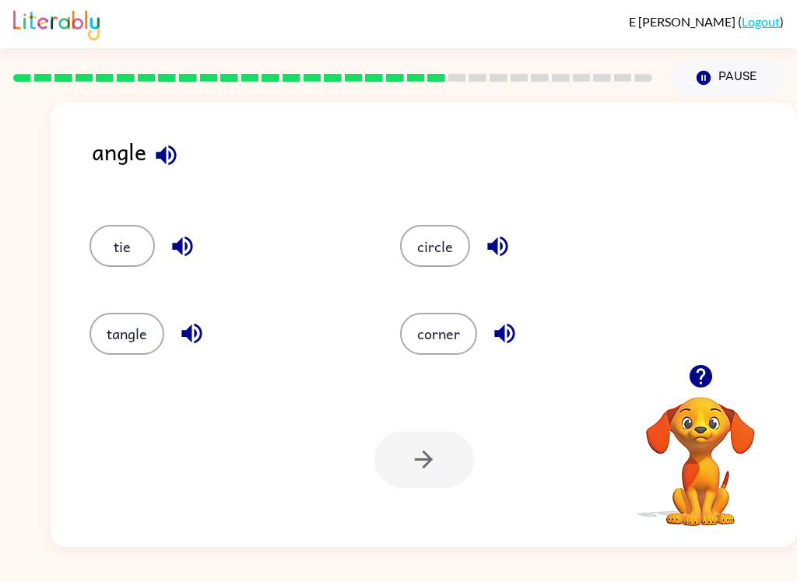
click at [139, 353] on button "tangle" at bounding box center [127, 334] width 75 height 42
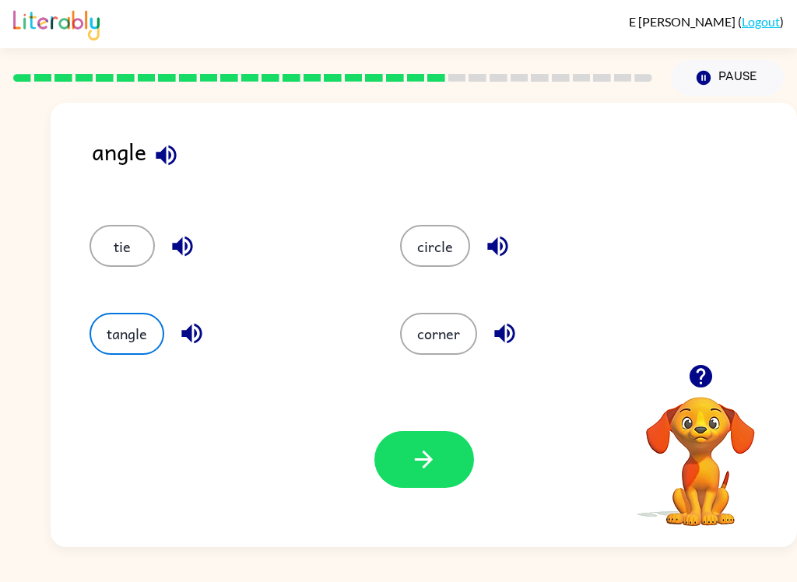
click at [463, 337] on button "corner" at bounding box center [438, 334] width 77 height 42
click at [437, 459] on button "button" at bounding box center [424, 459] width 100 height 57
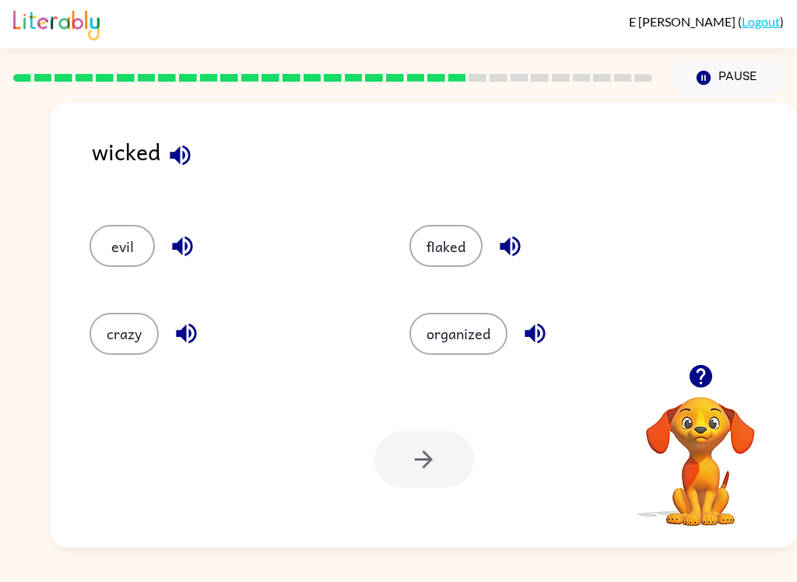
click at [126, 226] on button "evil" at bounding box center [122, 246] width 65 height 42
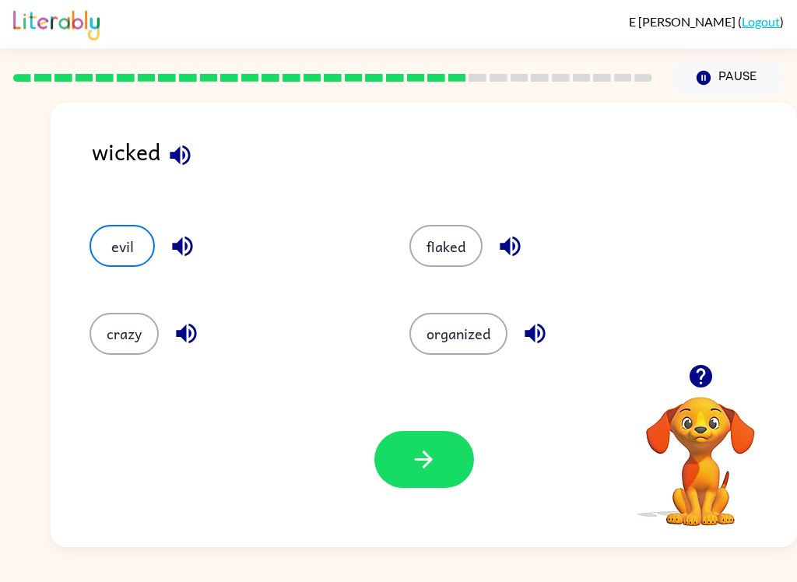
click at [429, 449] on icon "button" at bounding box center [423, 459] width 27 height 27
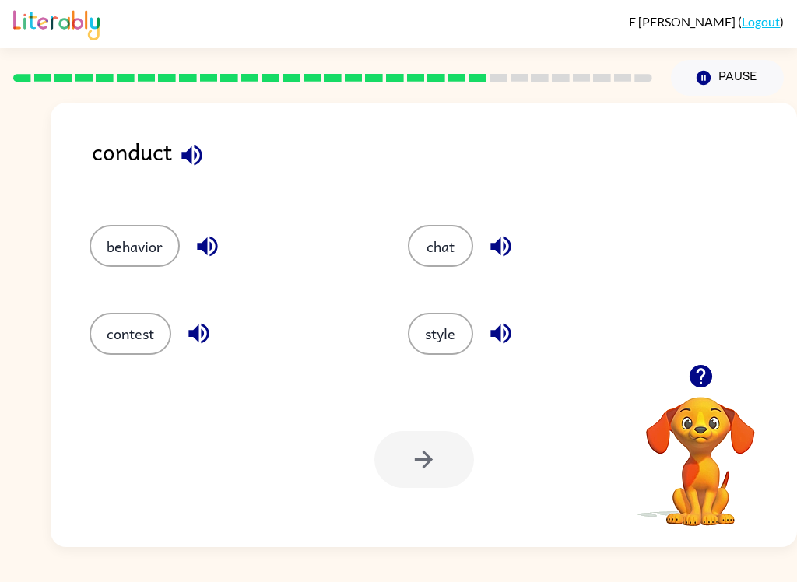
click at [135, 342] on button "contest" at bounding box center [131, 334] width 82 height 42
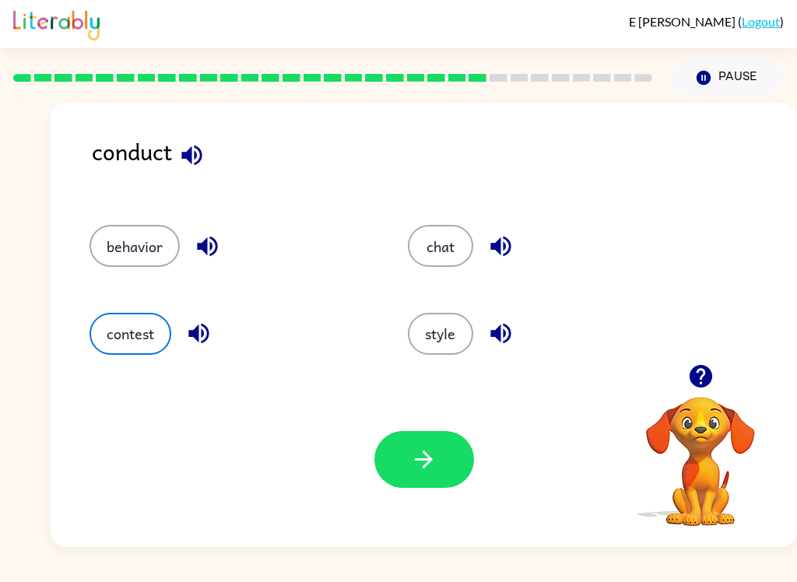
click at [201, 342] on icon "button" at bounding box center [198, 333] width 27 height 27
click at [519, 247] on button "button" at bounding box center [501, 247] width 40 height 40
click at [509, 243] on icon "button" at bounding box center [500, 247] width 20 height 20
click at [515, 319] on div "style" at bounding box center [549, 334] width 283 height 42
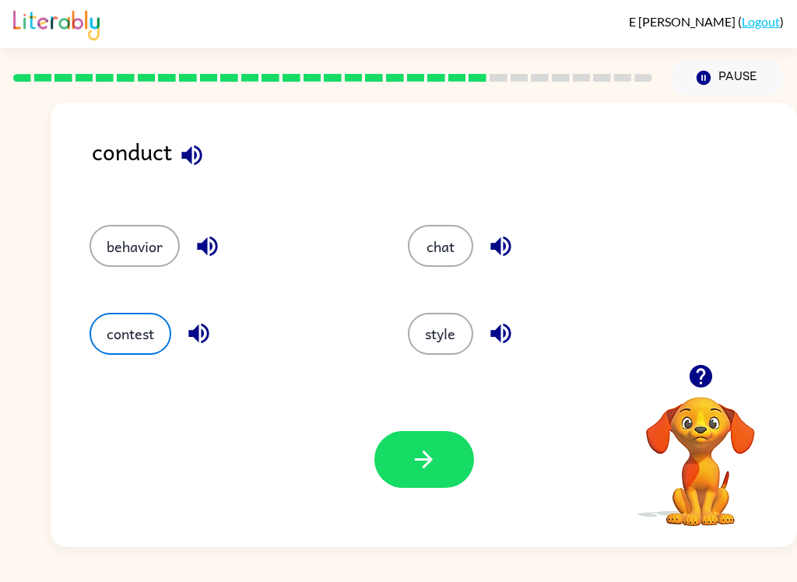
click at [448, 347] on button "style" at bounding box center [440, 334] width 65 height 42
click at [455, 263] on button "chat" at bounding box center [440, 246] width 65 height 42
click at [508, 248] on icon "button" at bounding box center [500, 246] width 27 height 27
click at [500, 353] on button "button" at bounding box center [501, 334] width 40 height 40
click at [505, 329] on icon "button" at bounding box center [500, 333] width 27 height 27
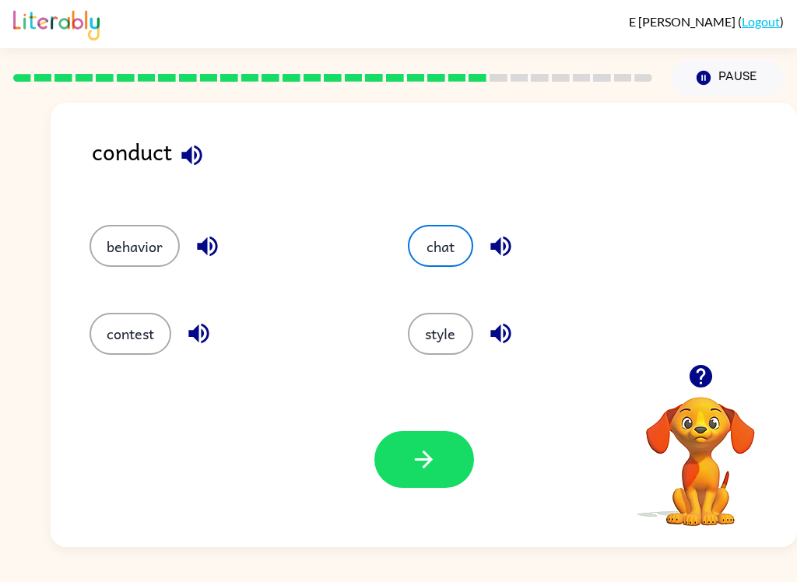
click at [456, 339] on button "style" at bounding box center [440, 334] width 65 height 42
click at [416, 470] on icon "button" at bounding box center [423, 459] width 27 height 27
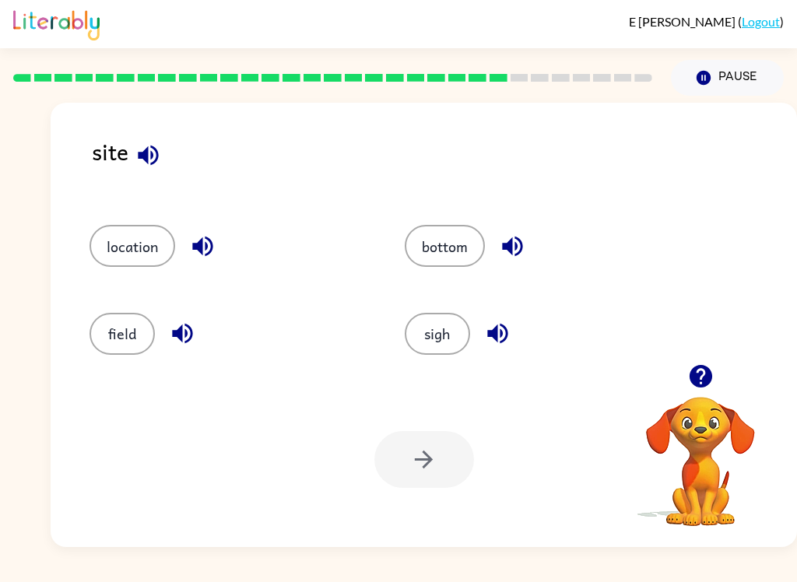
click at [150, 147] on icon "button" at bounding box center [148, 155] width 27 height 27
click at [151, 160] on icon "button" at bounding box center [148, 155] width 20 height 20
click at [180, 167] on div "site" at bounding box center [444, 164] width 705 height 60
click at [149, 158] on icon "button" at bounding box center [148, 155] width 27 height 27
click at [152, 161] on icon "button" at bounding box center [148, 155] width 27 height 27
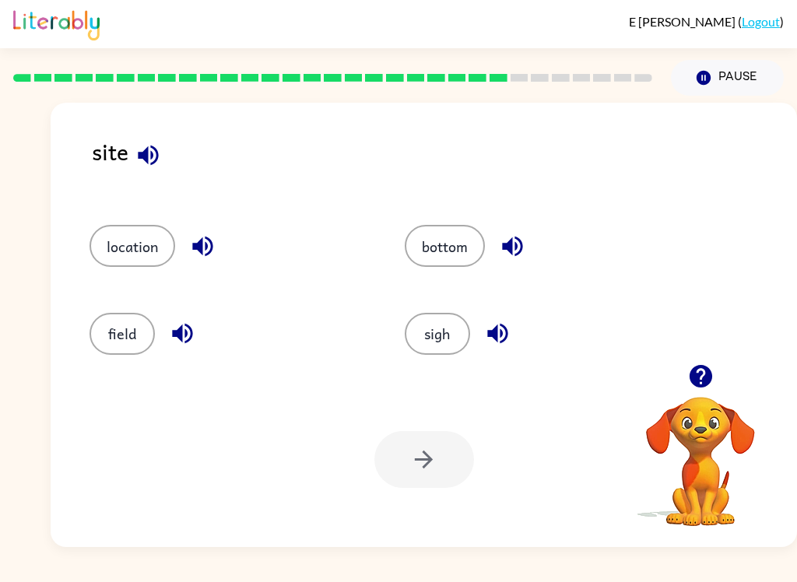
click at [127, 250] on button "location" at bounding box center [133, 246] width 86 height 42
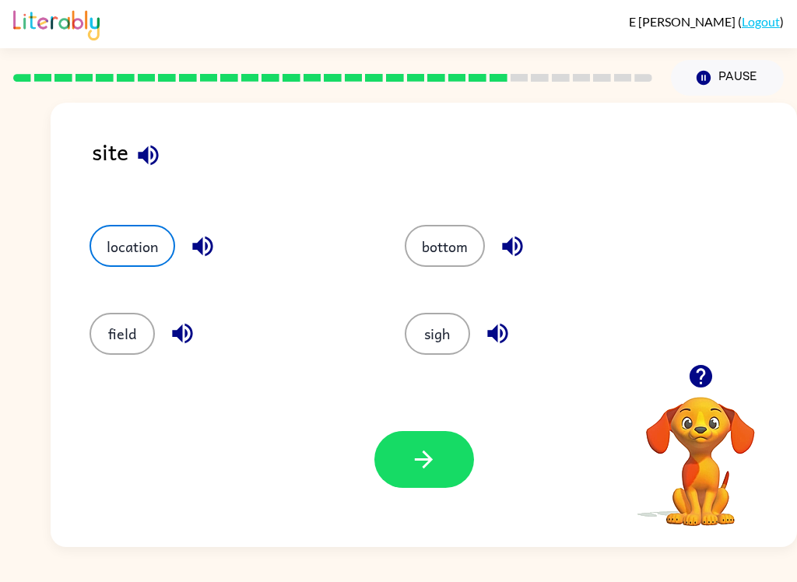
click at [401, 465] on button "button" at bounding box center [424, 459] width 100 height 57
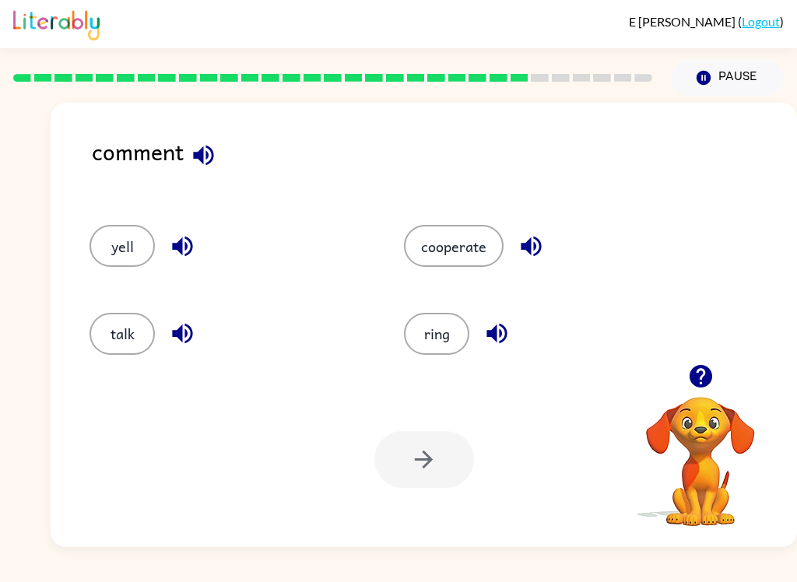
click at [531, 243] on icon "button" at bounding box center [531, 247] width 20 height 20
click at [495, 337] on icon "button" at bounding box center [496, 334] width 20 height 20
click at [443, 263] on button "cooperate" at bounding box center [454, 246] width 100 height 42
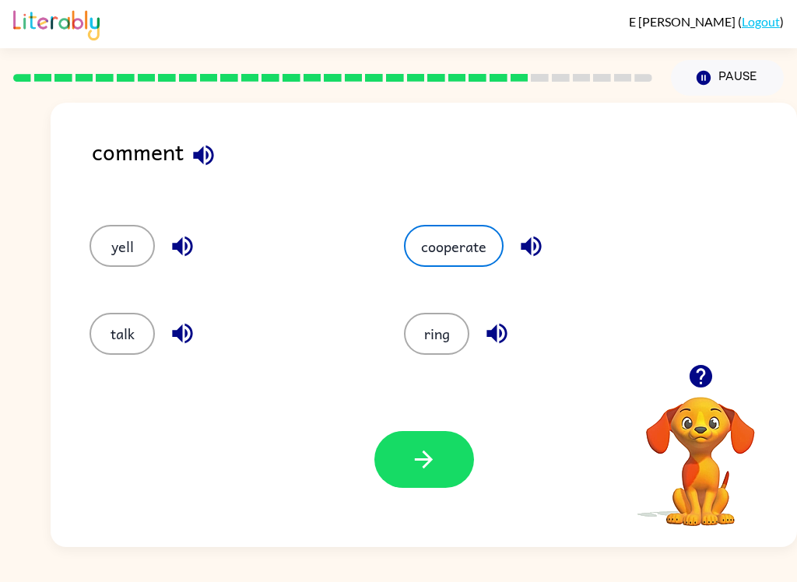
click at [430, 444] on button "button" at bounding box center [424, 459] width 100 height 57
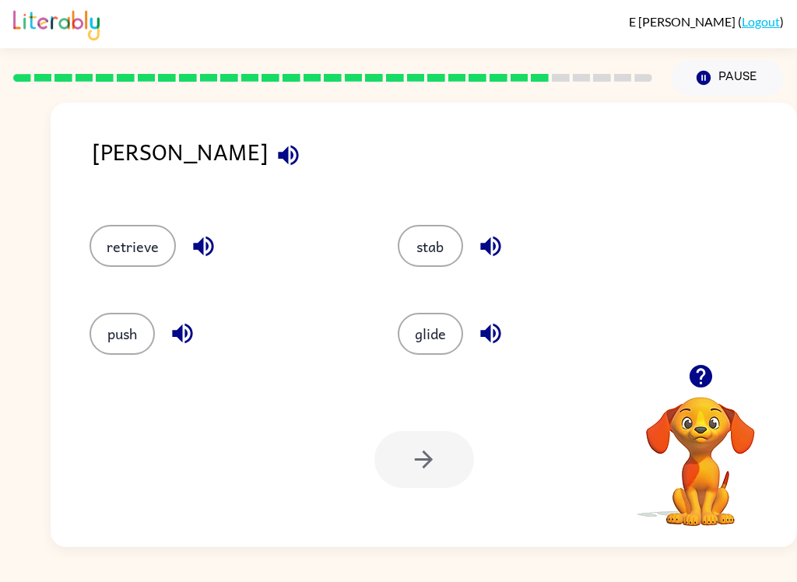
click at [278, 153] on icon "button" at bounding box center [288, 155] width 20 height 20
click at [490, 251] on icon "button" at bounding box center [490, 246] width 27 height 27
click at [477, 342] on icon "button" at bounding box center [490, 333] width 27 height 27
click at [216, 247] on icon "button" at bounding box center [203, 246] width 27 height 27
click at [187, 325] on icon "button" at bounding box center [182, 333] width 27 height 27
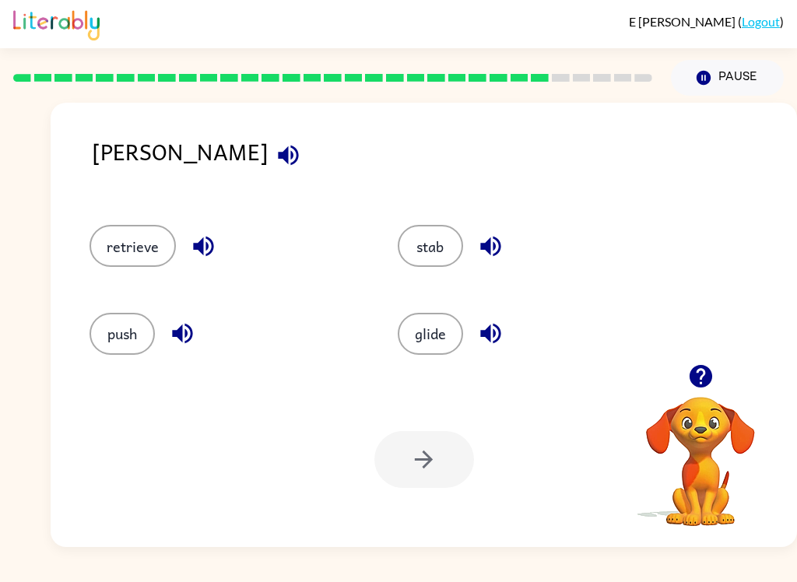
click at [440, 244] on button "stab" at bounding box center [430, 246] width 65 height 42
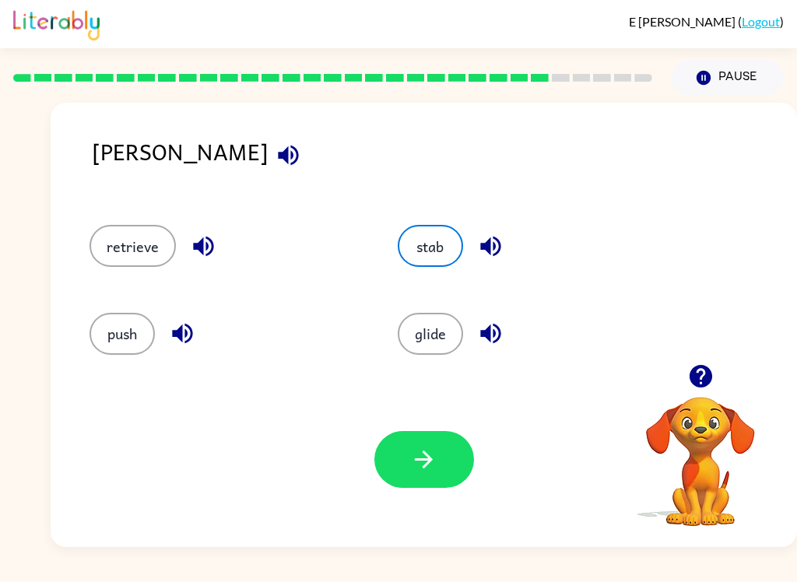
click at [275, 159] on icon "button" at bounding box center [288, 155] width 27 height 27
click at [414, 450] on icon "button" at bounding box center [423, 459] width 27 height 27
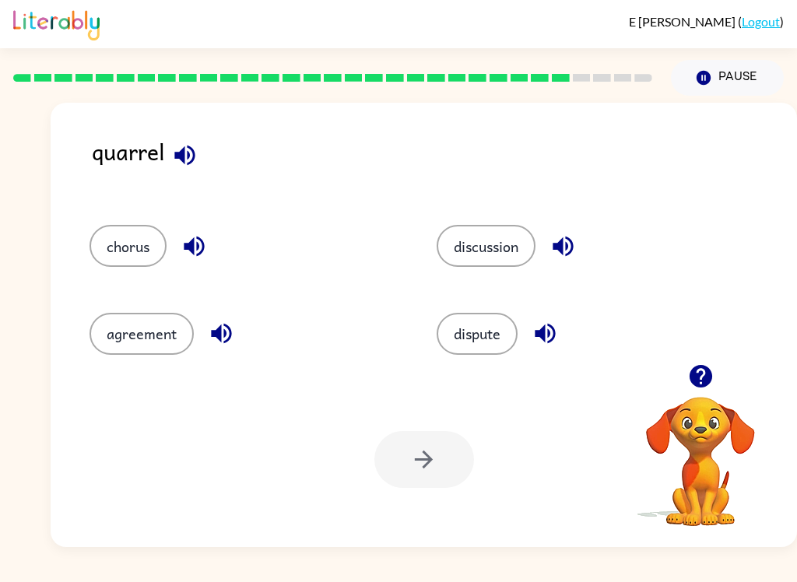
click at [184, 163] on icon "button" at bounding box center [184, 155] width 20 height 20
click at [203, 260] on icon "button" at bounding box center [194, 246] width 27 height 27
click at [212, 331] on icon "button" at bounding box center [221, 333] width 27 height 27
click at [559, 247] on icon "button" at bounding box center [563, 247] width 20 height 20
click at [557, 327] on icon "button" at bounding box center [545, 333] width 27 height 27
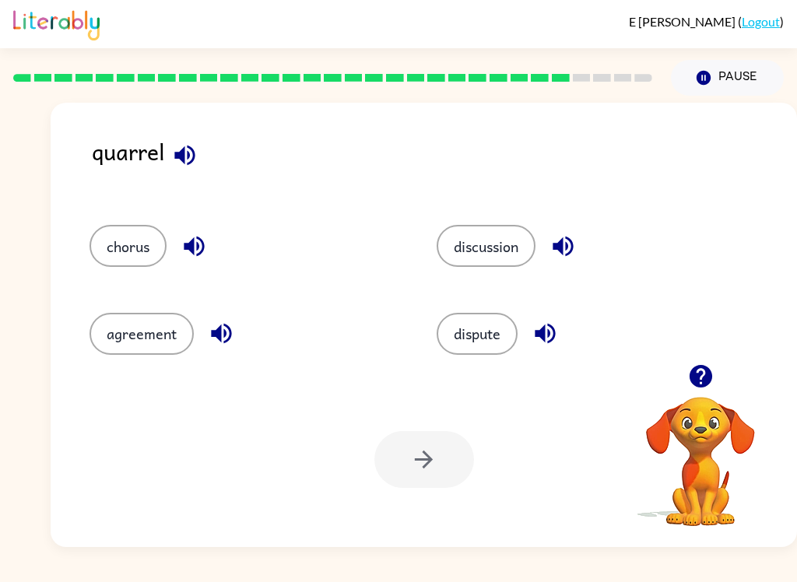
click at [466, 374] on div "Your browser must support playing .mp4 files to use Literably. Please try using…" at bounding box center [424, 459] width 746 height 175
click at [485, 332] on button "dispute" at bounding box center [477, 334] width 81 height 42
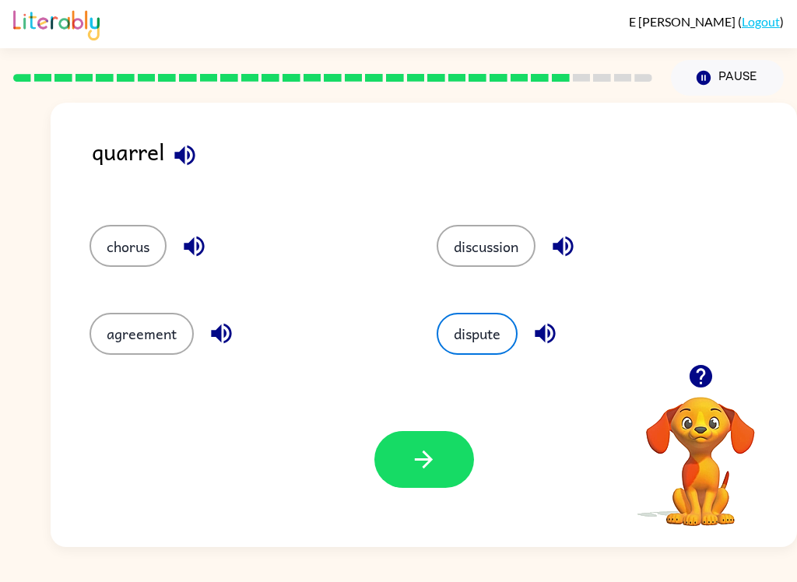
click at [155, 331] on button "agreement" at bounding box center [142, 334] width 104 height 42
click at [431, 463] on icon "button" at bounding box center [423, 459] width 27 height 27
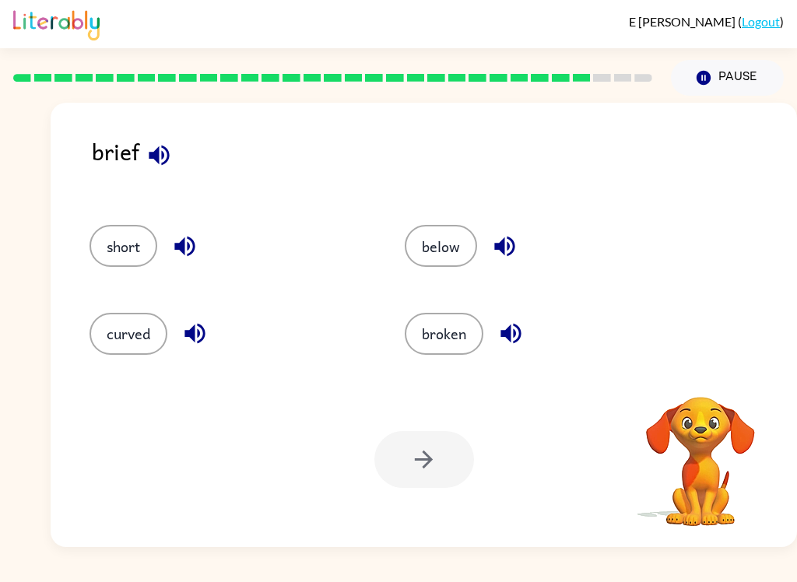
click at [165, 164] on icon "button" at bounding box center [159, 155] width 20 height 20
click at [159, 166] on icon "button" at bounding box center [159, 155] width 27 height 27
click at [165, 160] on icon "button" at bounding box center [159, 155] width 27 height 27
click at [188, 243] on icon "button" at bounding box center [184, 246] width 27 height 27
click at [193, 338] on icon "button" at bounding box center [194, 334] width 20 height 20
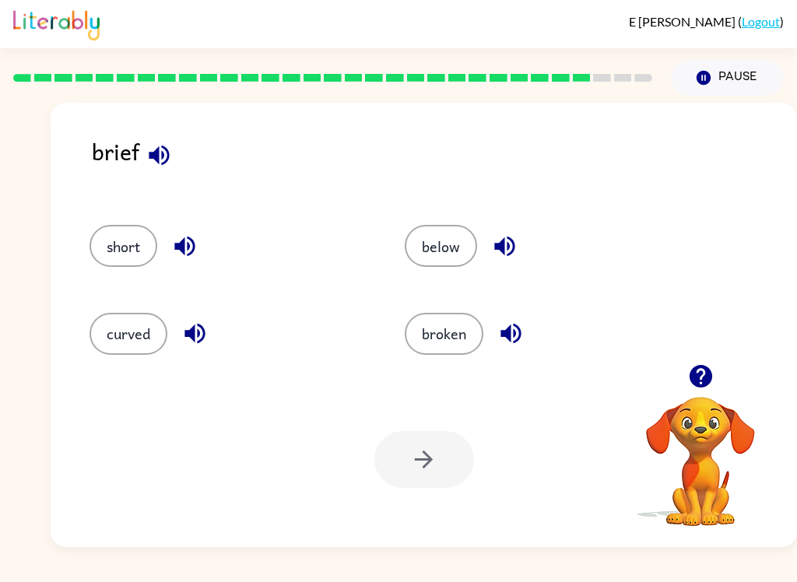
click at [508, 247] on icon "button" at bounding box center [504, 247] width 20 height 20
click at [513, 332] on icon "button" at bounding box center [510, 333] width 27 height 27
click at [437, 343] on button "broken" at bounding box center [444, 334] width 79 height 42
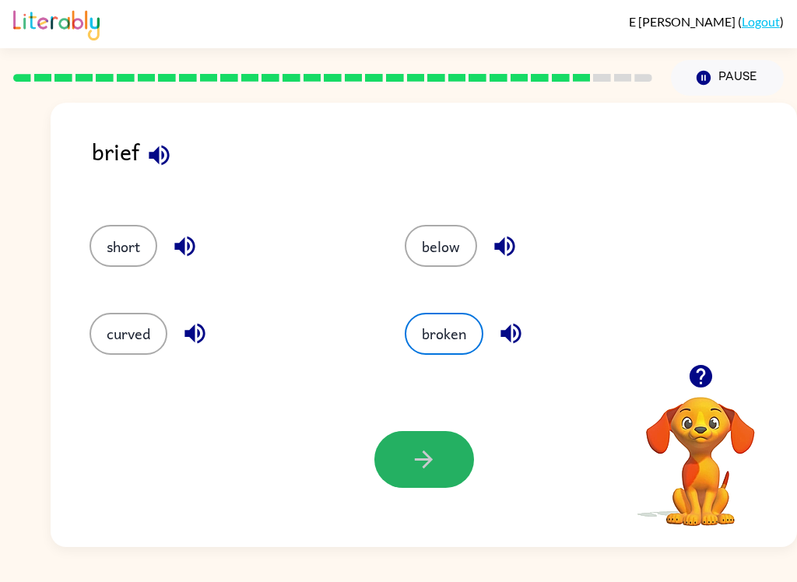
click at [400, 458] on button "button" at bounding box center [424, 459] width 100 height 57
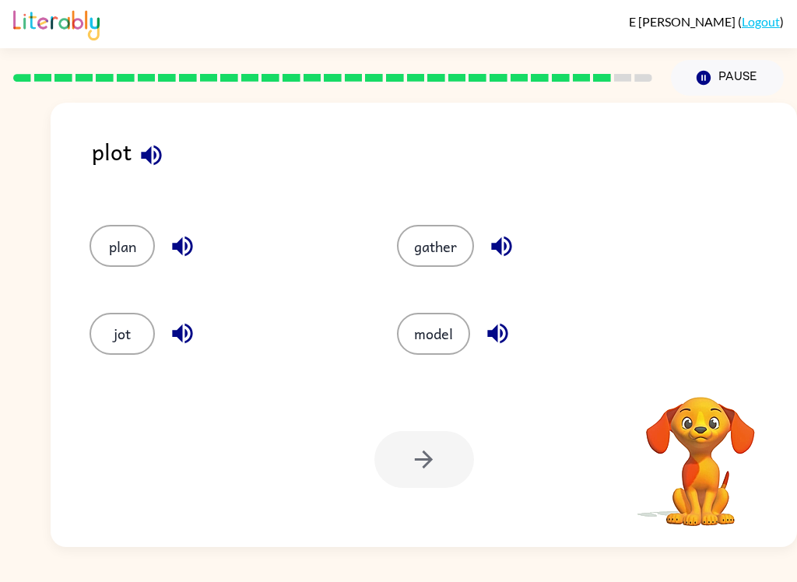
click at [154, 165] on icon "button" at bounding box center [151, 155] width 20 height 20
click at [150, 157] on icon "button" at bounding box center [151, 155] width 20 height 20
click at [189, 333] on icon "button" at bounding box center [182, 333] width 27 height 27
click at [487, 262] on button "button" at bounding box center [502, 247] width 40 height 40
click at [501, 235] on icon "button" at bounding box center [501, 246] width 27 height 27
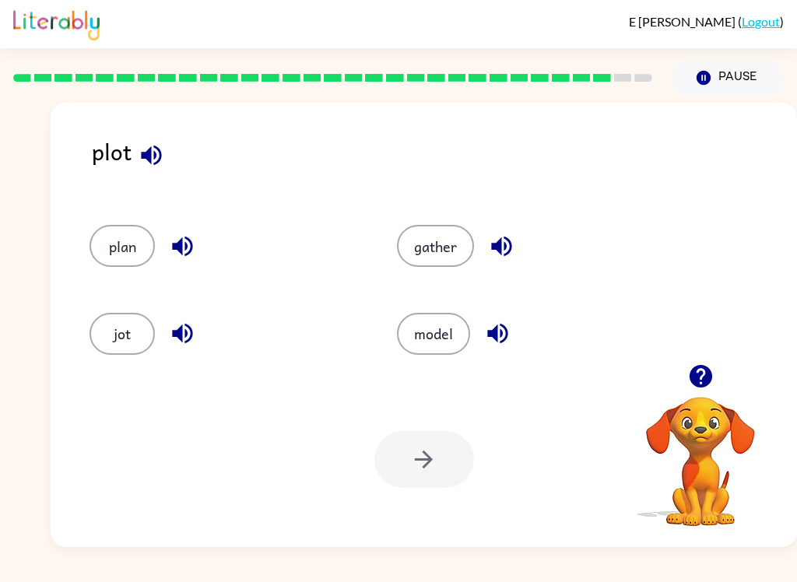
click at [455, 233] on button "gather" at bounding box center [435, 246] width 77 height 42
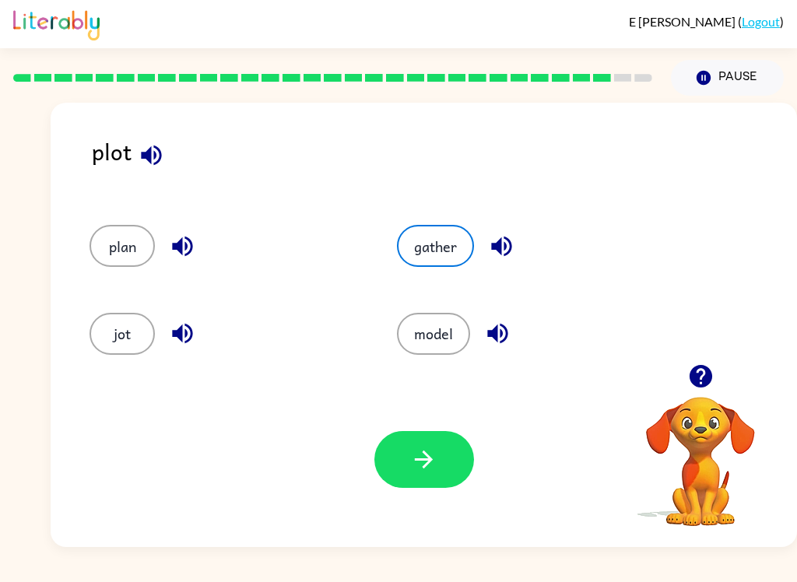
click at [413, 487] on button "button" at bounding box center [424, 459] width 100 height 57
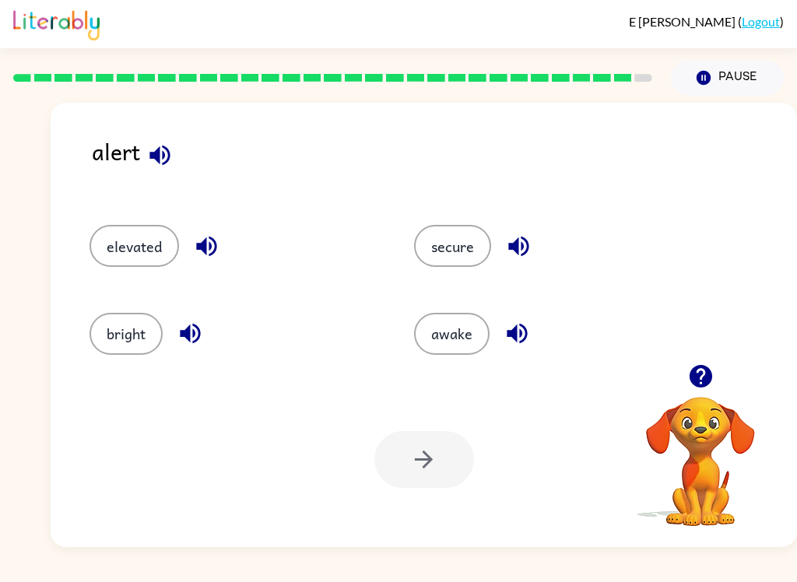
click at [162, 160] on icon "button" at bounding box center [159, 155] width 27 height 27
click at [215, 232] on button "button" at bounding box center [207, 247] width 40 height 40
click at [210, 314] on div "bright" at bounding box center [234, 334] width 289 height 42
click at [514, 236] on icon "button" at bounding box center [518, 246] width 27 height 27
click at [526, 340] on icon "button" at bounding box center [517, 333] width 27 height 27
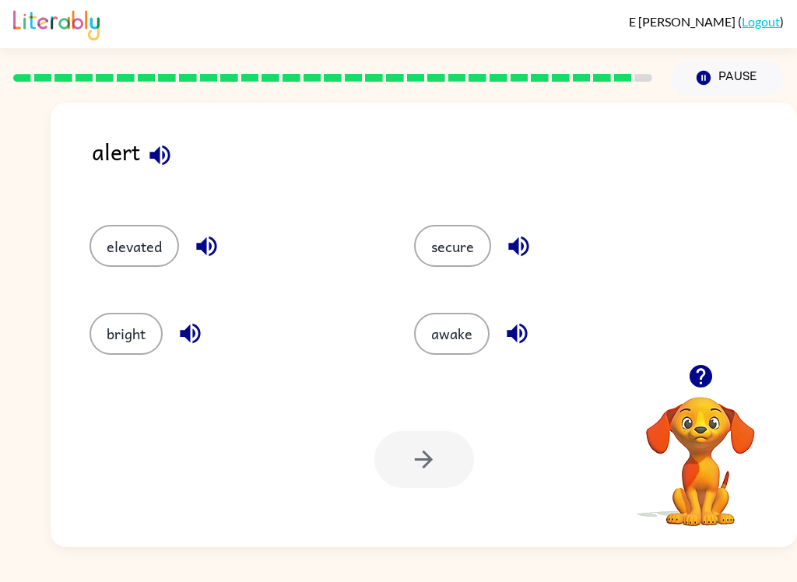
click at [525, 256] on icon "button" at bounding box center [518, 246] width 27 height 27
click at [479, 265] on button "secure" at bounding box center [452, 246] width 77 height 42
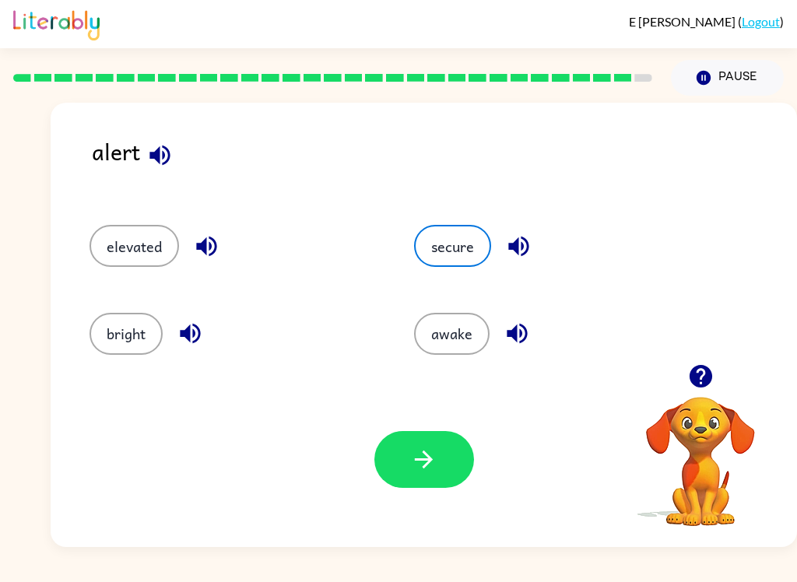
click at [464, 339] on button "awake" at bounding box center [452, 334] width 76 height 42
click at [153, 238] on button "elevated" at bounding box center [135, 246] width 90 height 42
click at [423, 458] on icon "button" at bounding box center [423, 459] width 27 height 27
